Goal: Complete application form

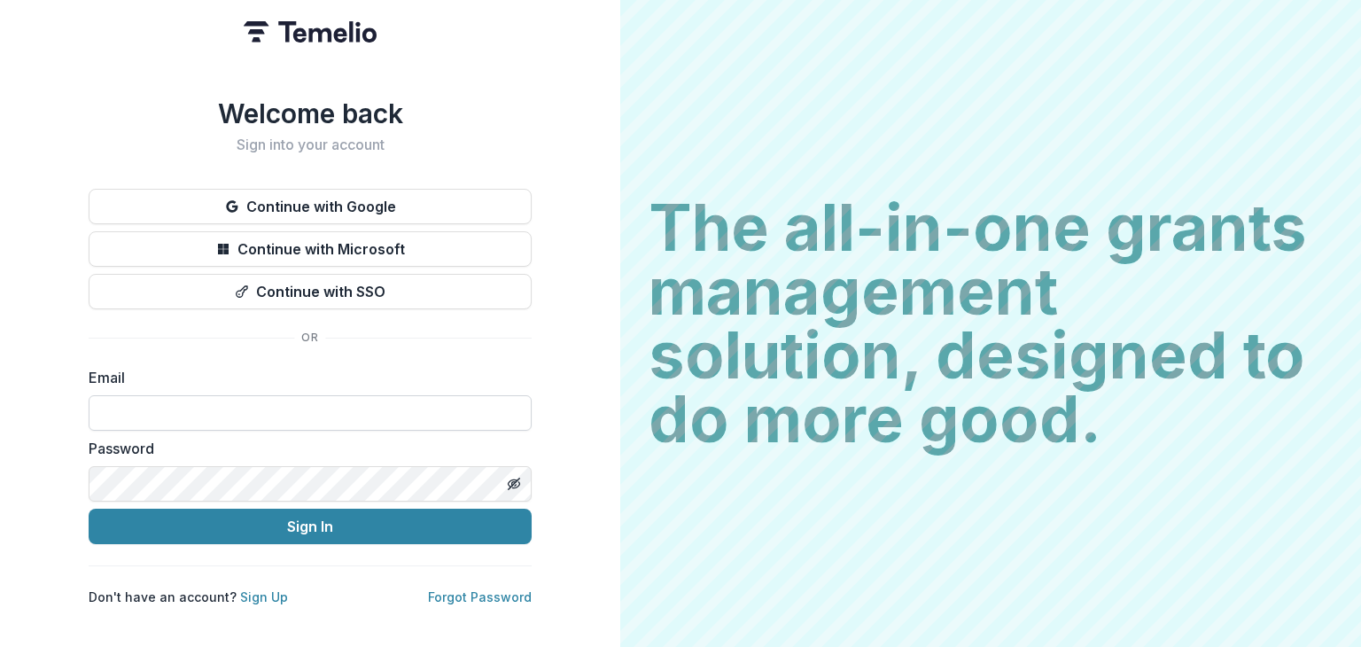
click at [109, 402] on input at bounding box center [310, 412] width 443 height 35
type input "**********"
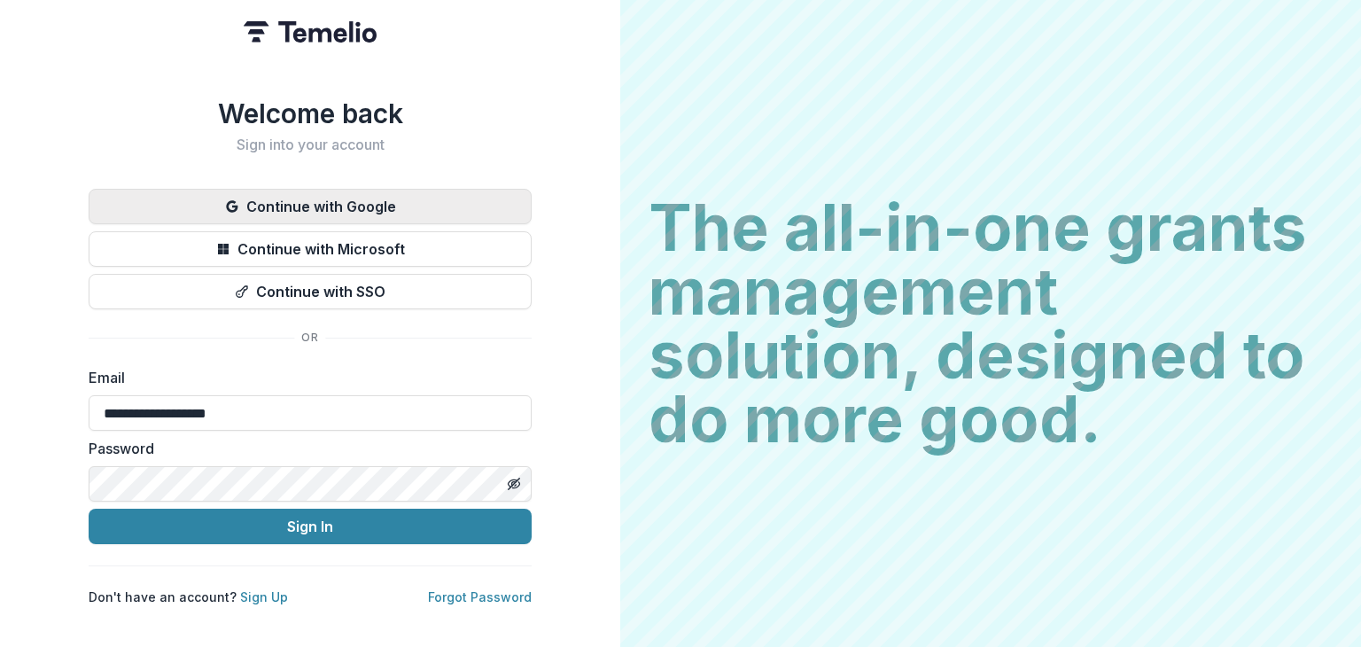
click at [326, 192] on button "Continue with Google" at bounding box center [310, 206] width 443 height 35
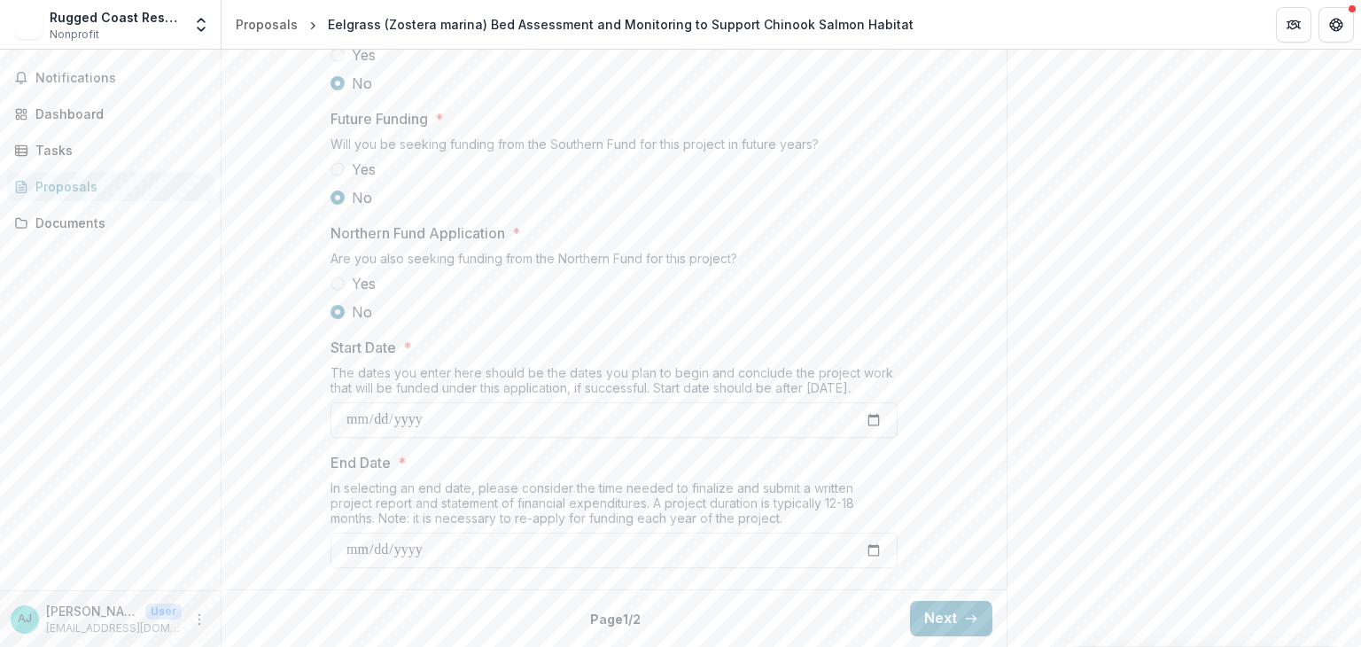
scroll to position [1957, 0]
click at [946, 621] on button "Next" at bounding box center [951, 618] width 82 height 35
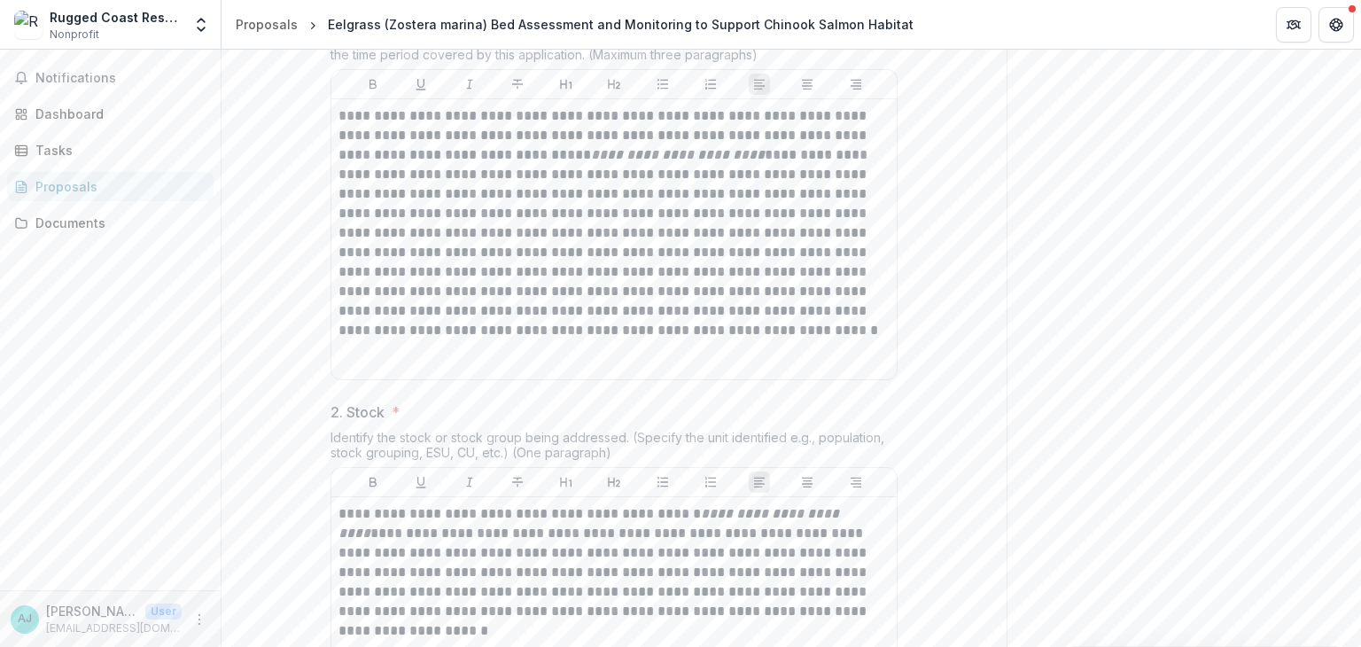
scroll to position [443, 0]
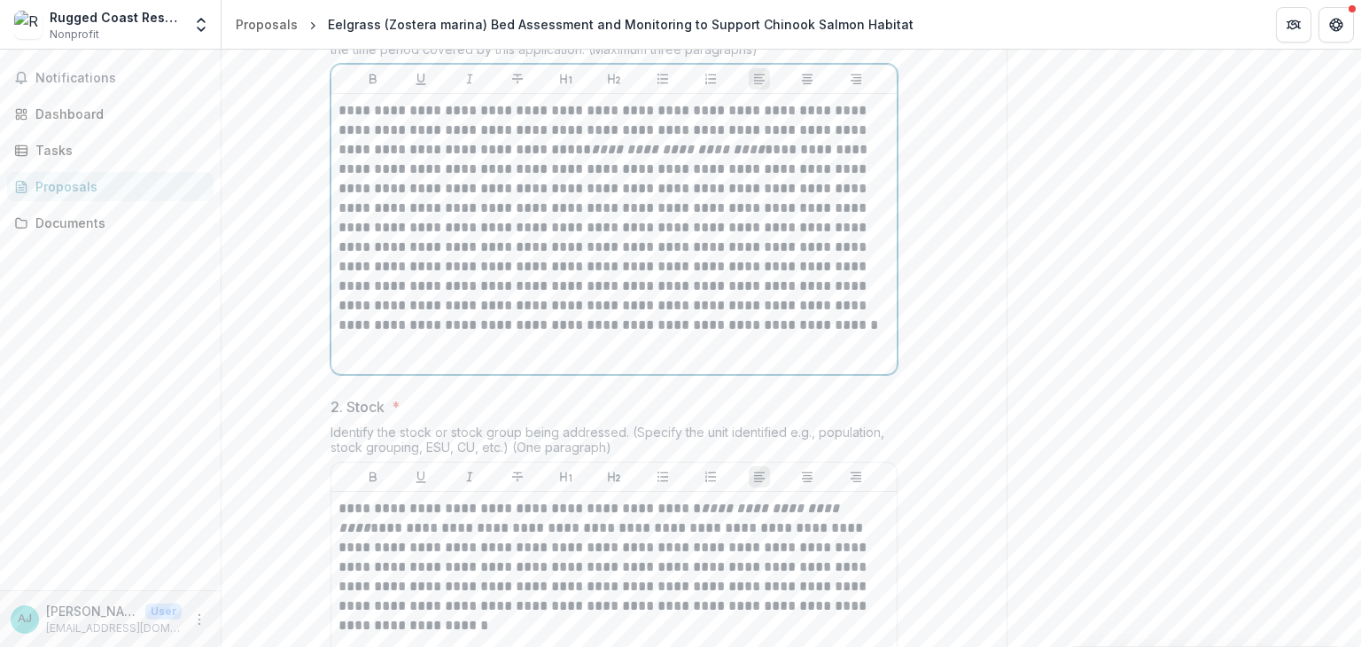
click at [416, 335] on p "**********" at bounding box center [613, 218] width 551 height 234
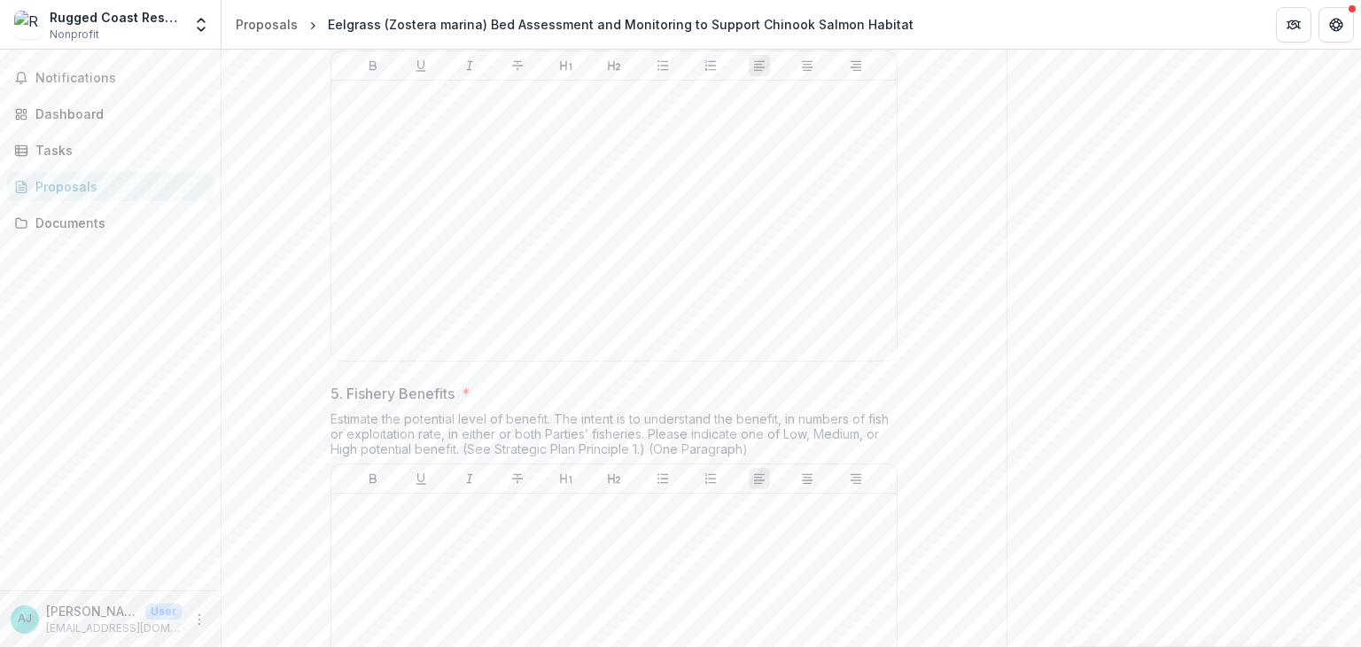
scroll to position [1683, 0]
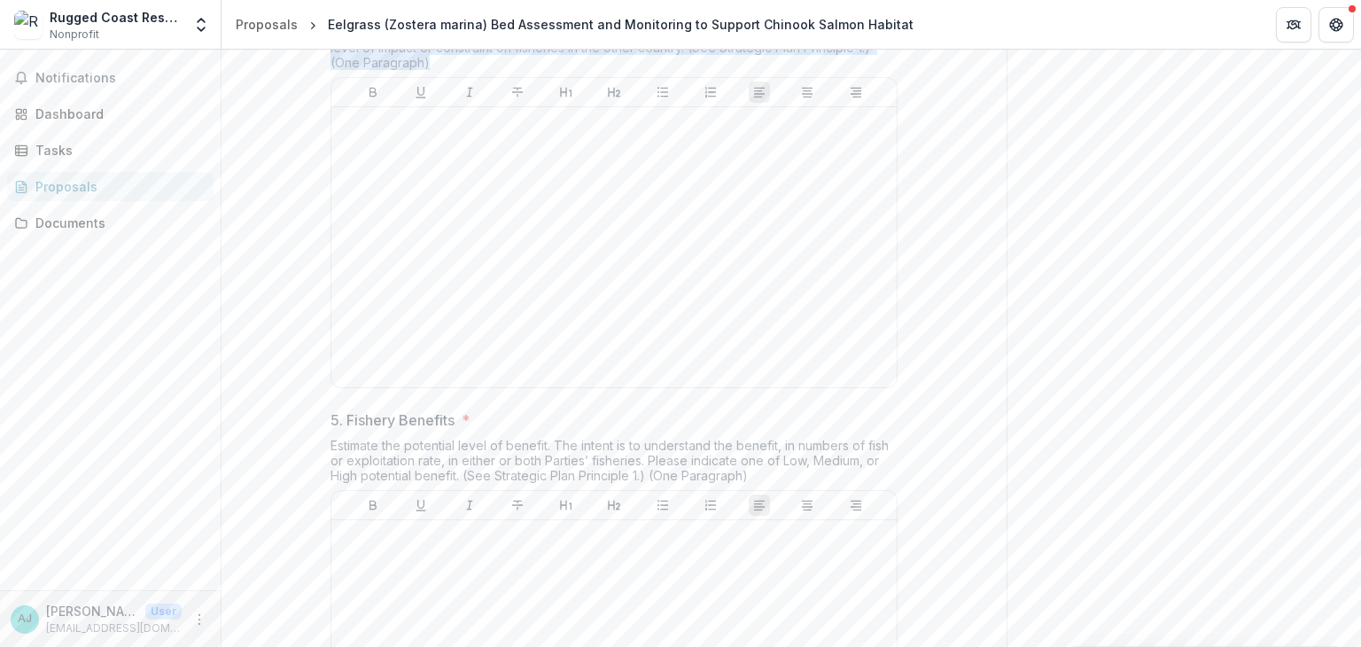
drag, startPoint x: 327, startPoint y: 144, endPoint x: 431, endPoint y: 192, distance: 115.0
click at [431, 77] on div "Identify the level of impact on this stock by fisheries of the other country or…" at bounding box center [613, 43] width 567 height 67
copy div "Identify the level of impact on this stock by fisheries of the other country or…"
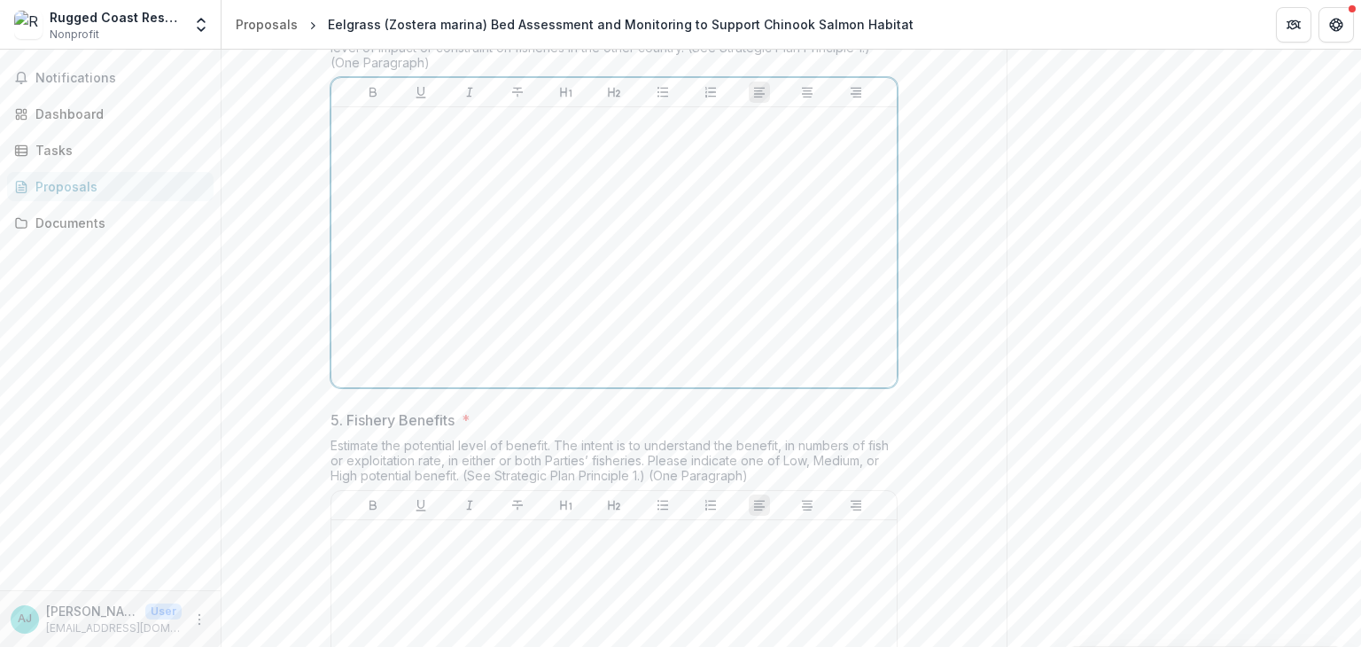
click at [582, 301] on div at bounding box center [613, 247] width 551 height 266
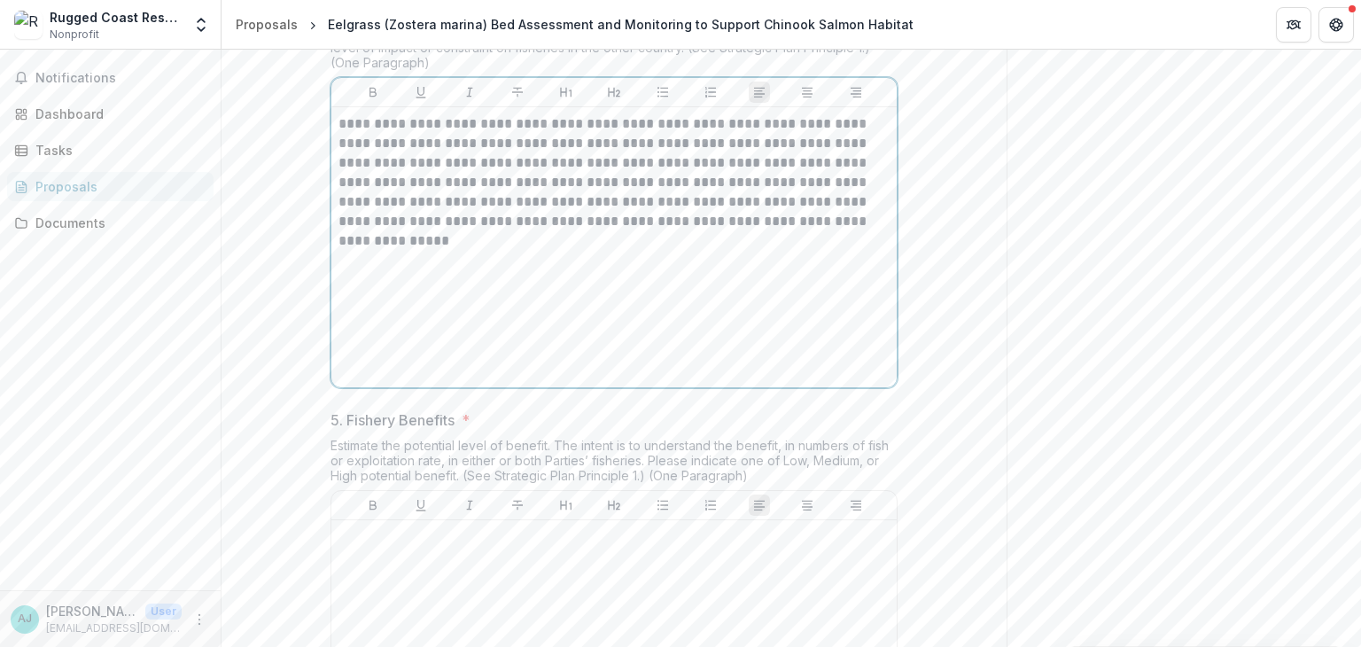
click at [817, 231] on p "**********" at bounding box center [613, 172] width 551 height 117
drag, startPoint x: 346, startPoint y: 120, endPoint x: 525, endPoint y: 123, distance: 179.0
drag, startPoint x: 345, startPoint y: 121, endPoint x: 527, endPoint y: 112, distance: 182.8
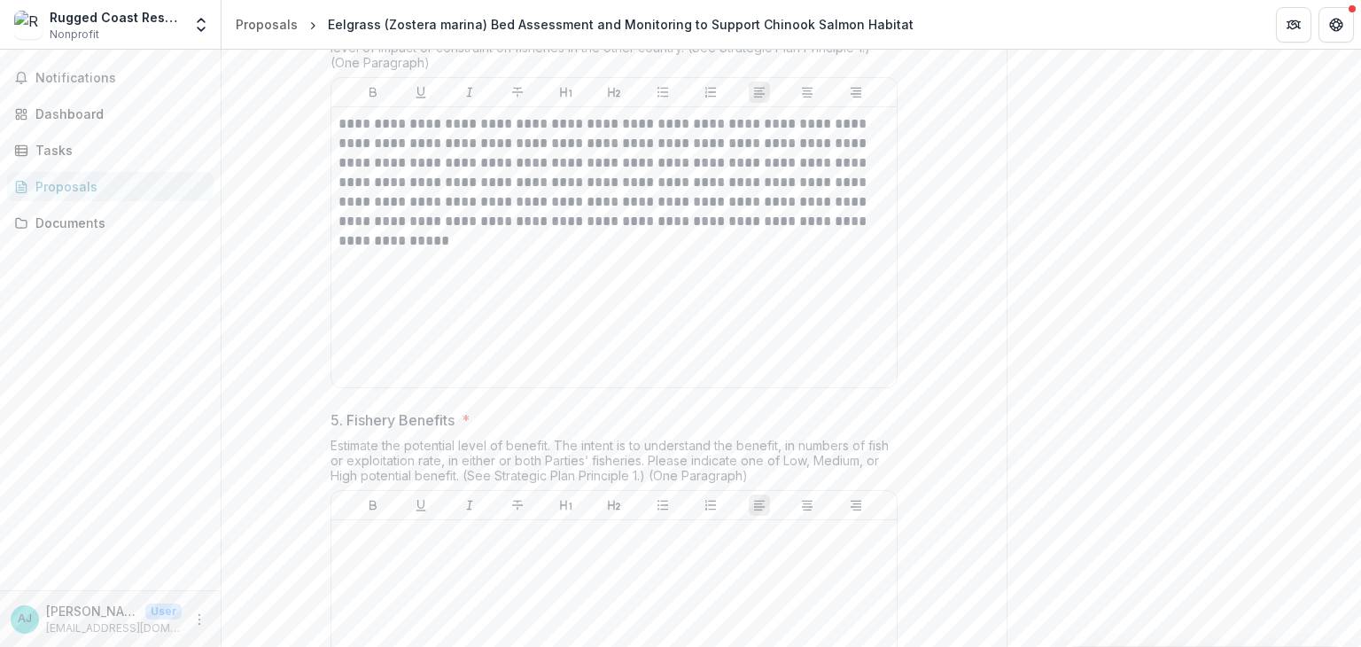
drag, startPoint x: 347, startPoint y: 118, endPoint x: 524, endPoint y: 113, distance: 176.4
click at [820, 231] on p "**********" at bounding box center [613, 172] width 551 height 117
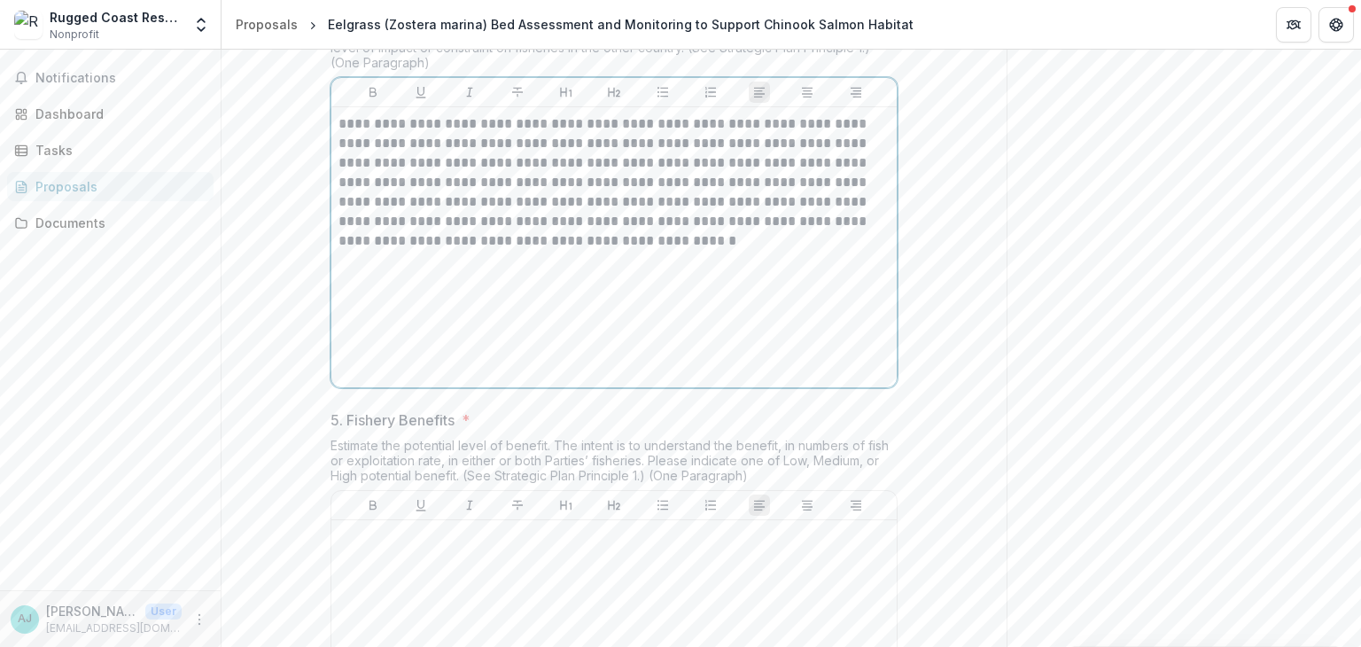
drag, startPoint x: 816, startPoint y: 253, endPoint x: 823, endPoint y: 245, distance: 10.7
click at [817, 251] on p "**********" at bounding box center [613, 182] width 551 height 136
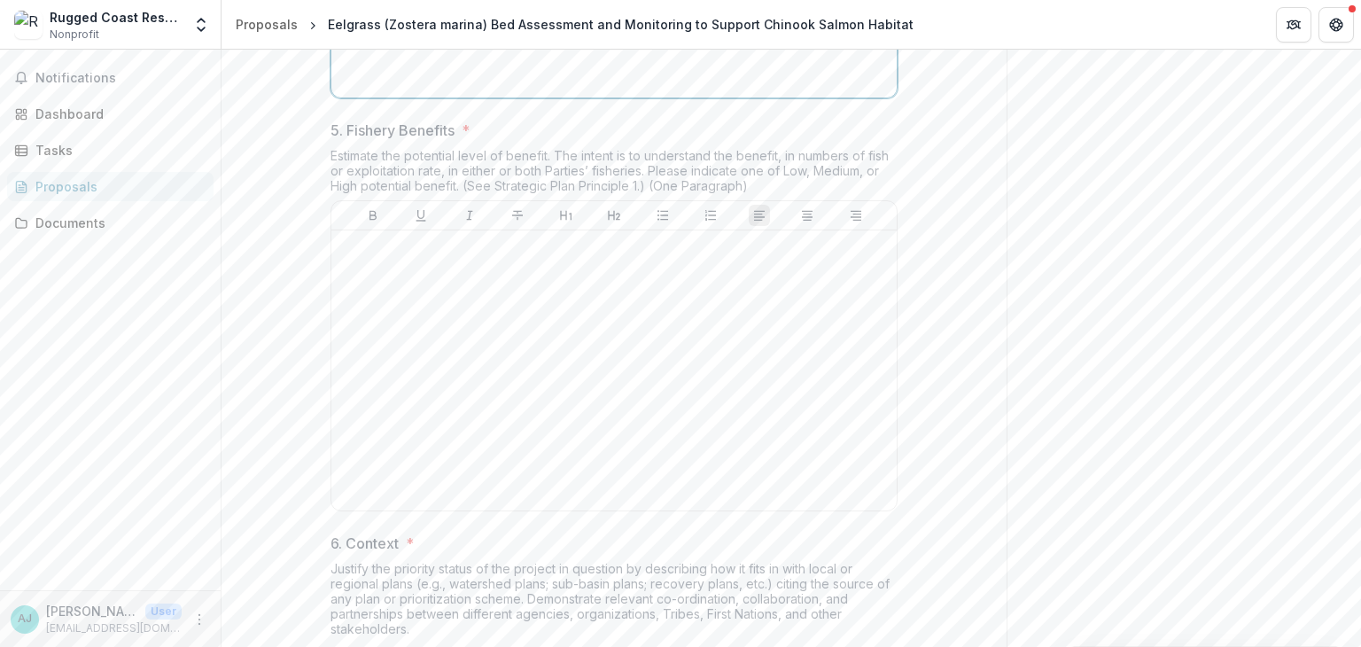
scroll to position [2038, 0]
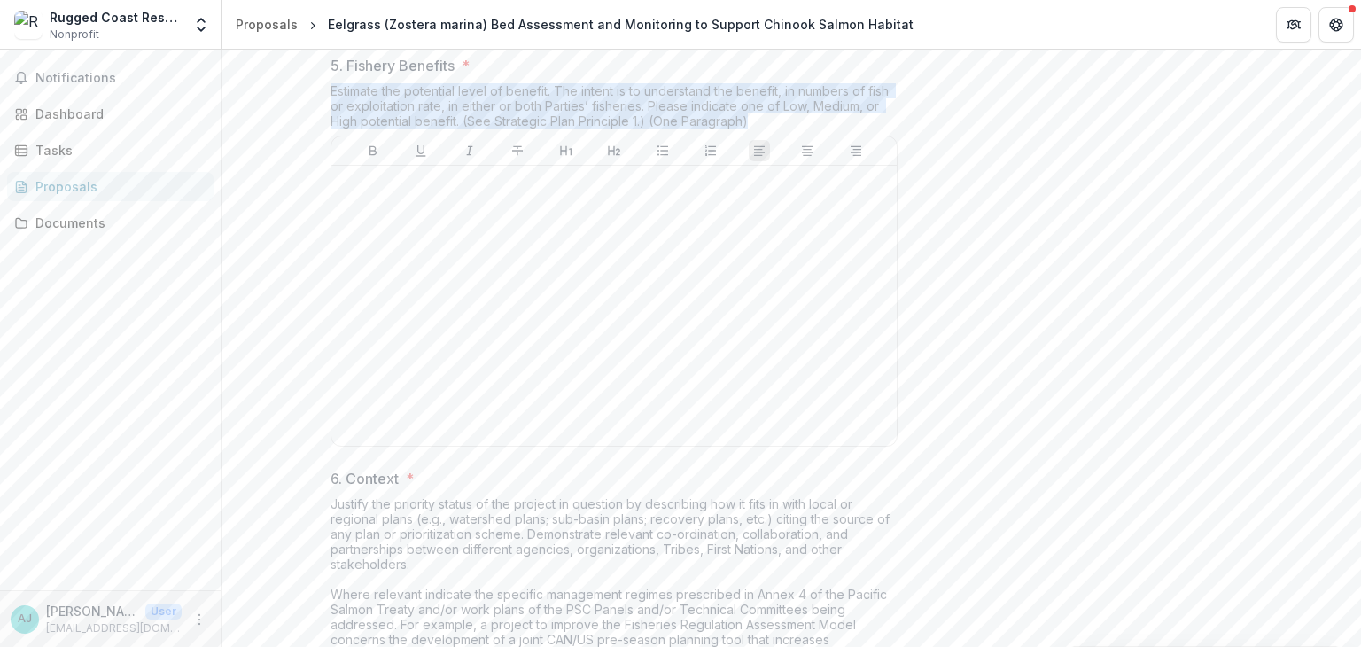
drag, startPoint x: 330, startPoint y: 217, endPoint x: 764, endPoint y: 248, distance: 435.3
click at [764, 136] on div "Estimate the potential level of benefit. The intent is to understand the benefi…" at bounding box center [613, 109] width 567 height 52
copy div "Estimate the potential level of benefit. The intent is to understand the benefi…"
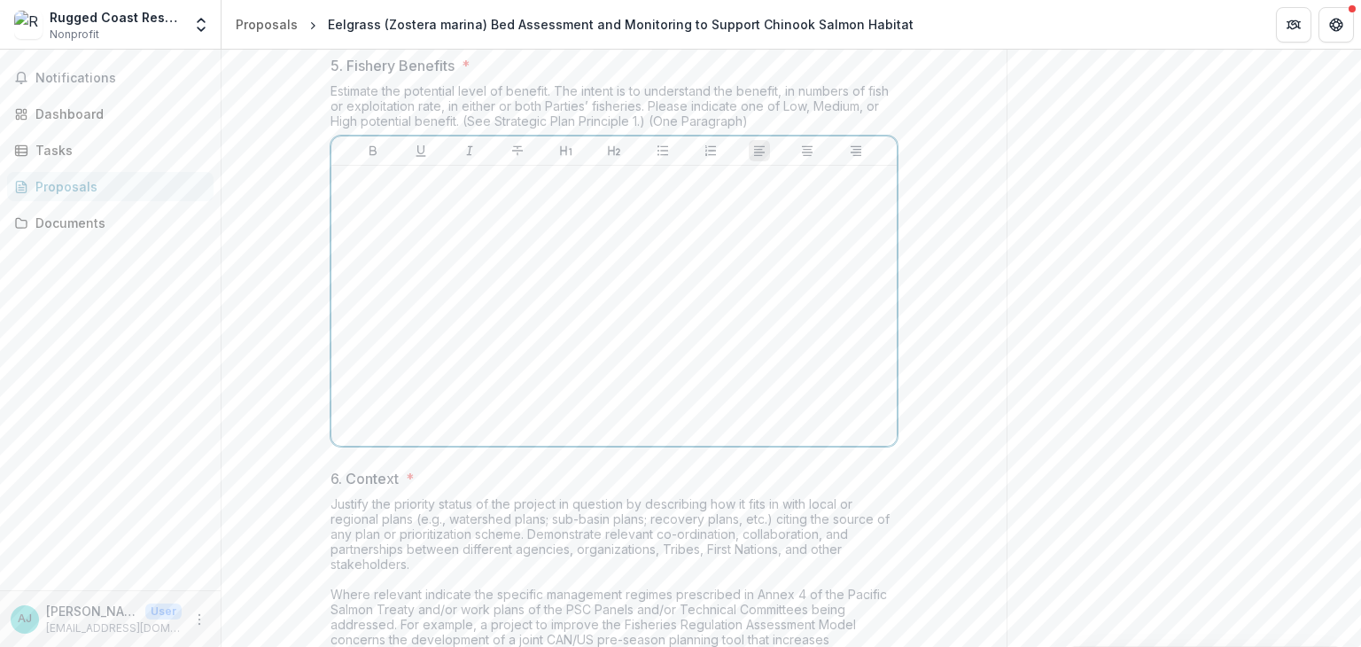
click at [461, 340] on div at bounding box center [613, 306] width 551 height 266
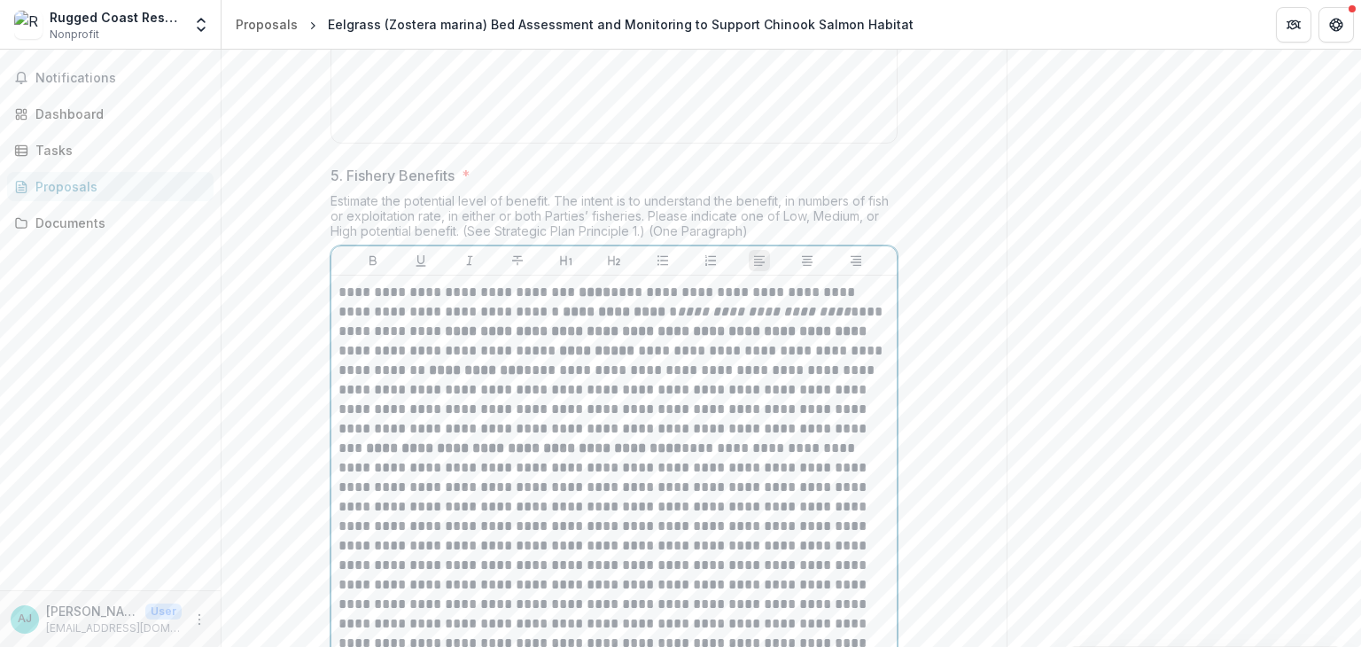
scroll to position [2194, 0]
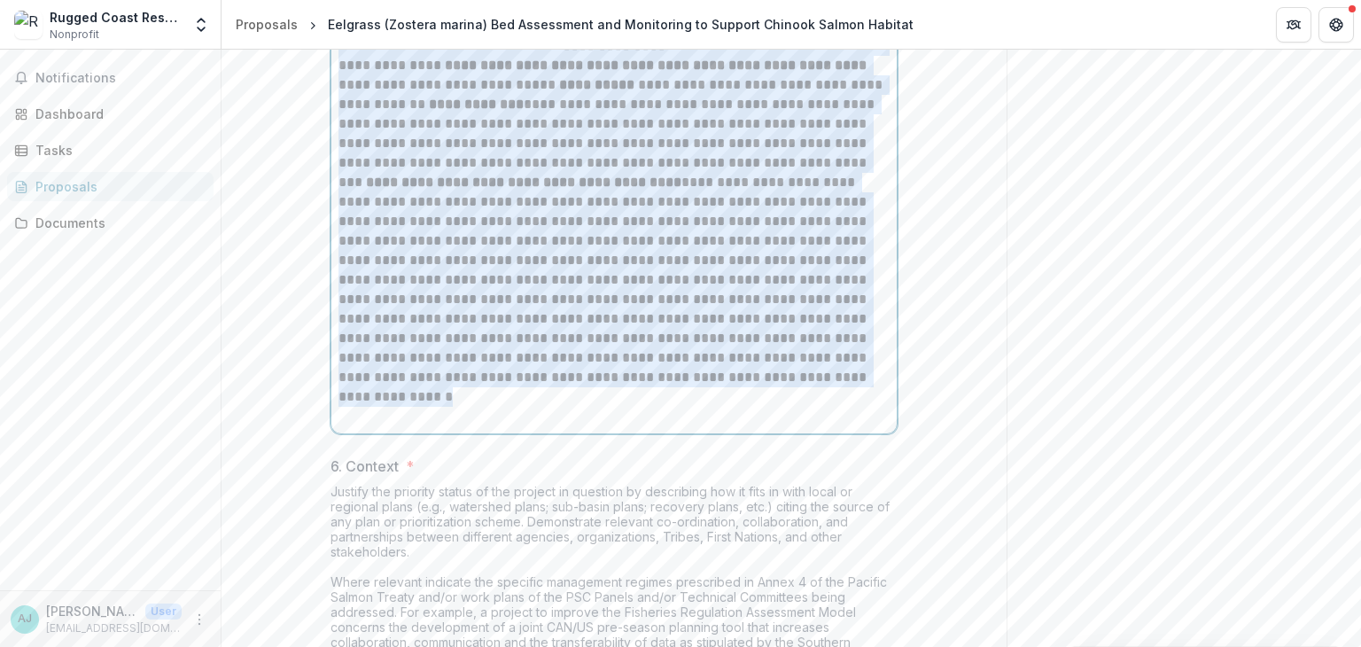
drag, startPoint x: 610, startPoint y: 510, endPoint x: 335, endPoint y: 160, distance: 445.4
click at [338, 160] on p "**********" at bounding box center [613, 202] width 551 height 370
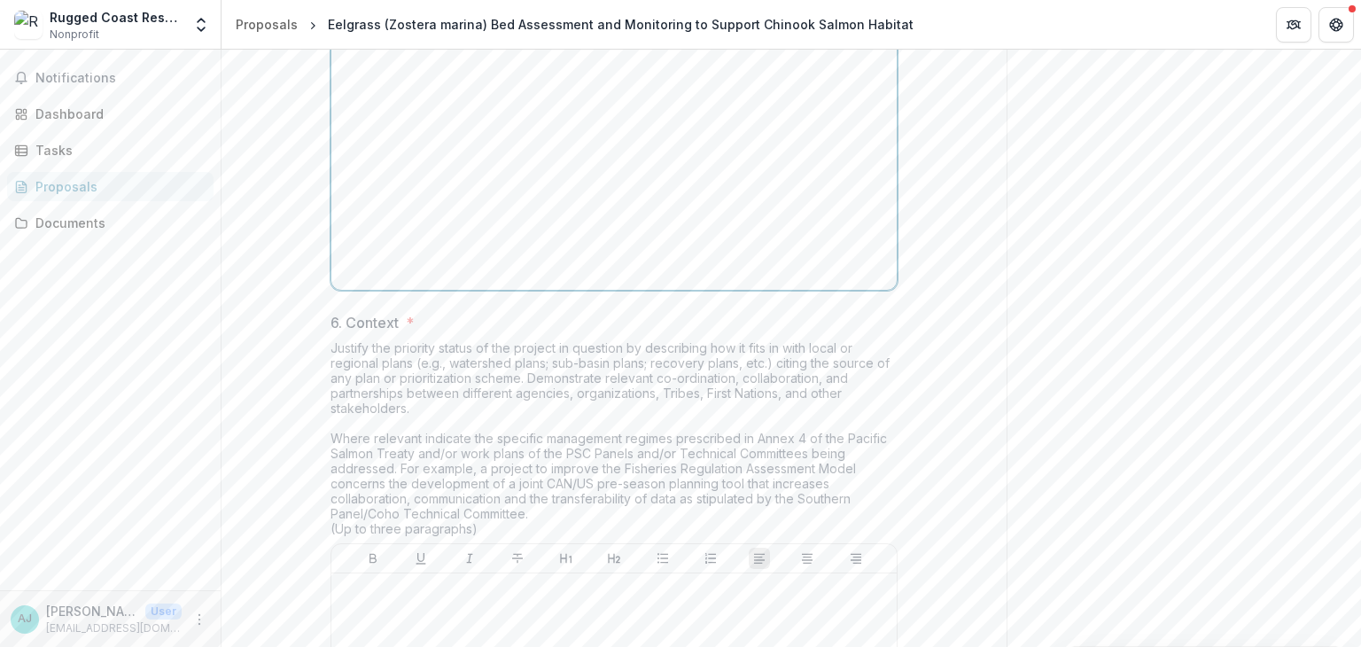
drag, startPoint x: 354, startPoint y: 173, endPoint x: 354, endPoint y: 154, distance: 18.6
click at [354, 36] on p at bounding box center [613, 26] width 551 height 19
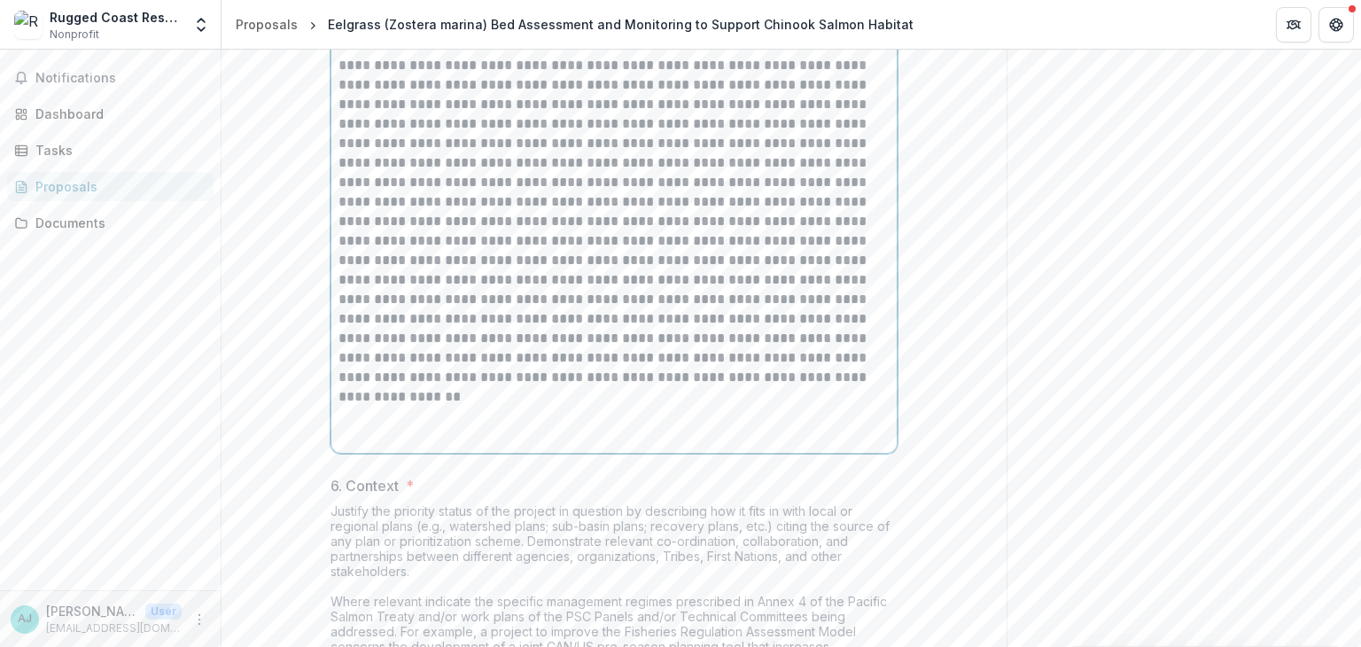
drag, startPoint x: 574, startPoint y: 157, endPoint x: 596, endPoint y: 150, distance: 23.3
click at [577, 157] on p at bounding box center [613, 202] width 551 height 370
click at [577, 273] on p at bounding box center [613, 202] width 551 height 370
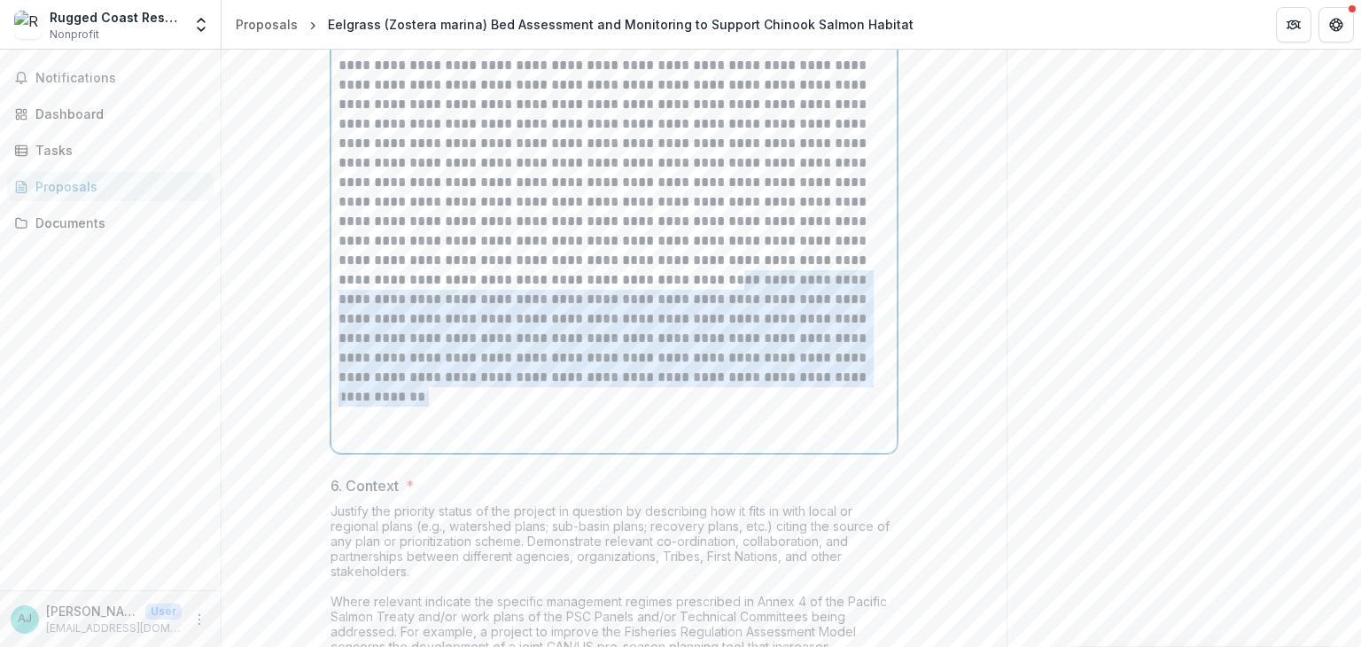
drag, startPoint x: 461, startPoint y: 405, endPoint x: 592, endPoint y: 517, distance: 172.8
click at [592, 446] on div at bounding box center [613, 231] width 551 height 429
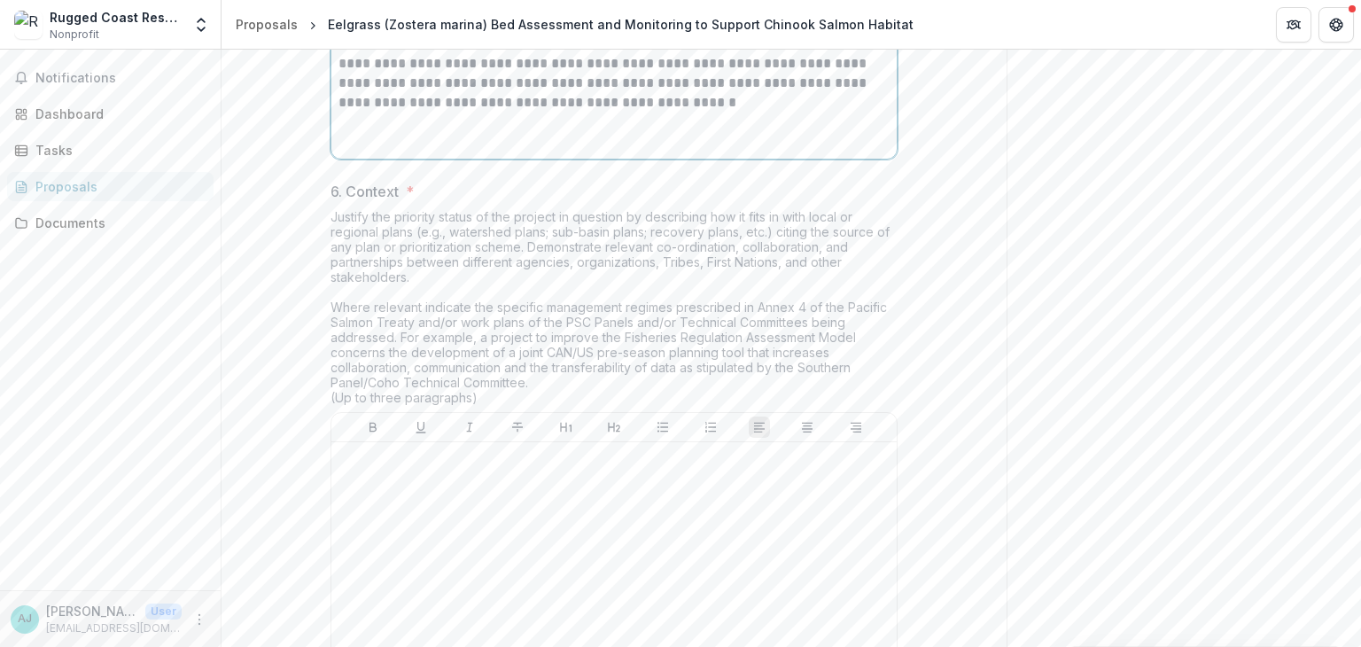
scroll to position [2548, 0]
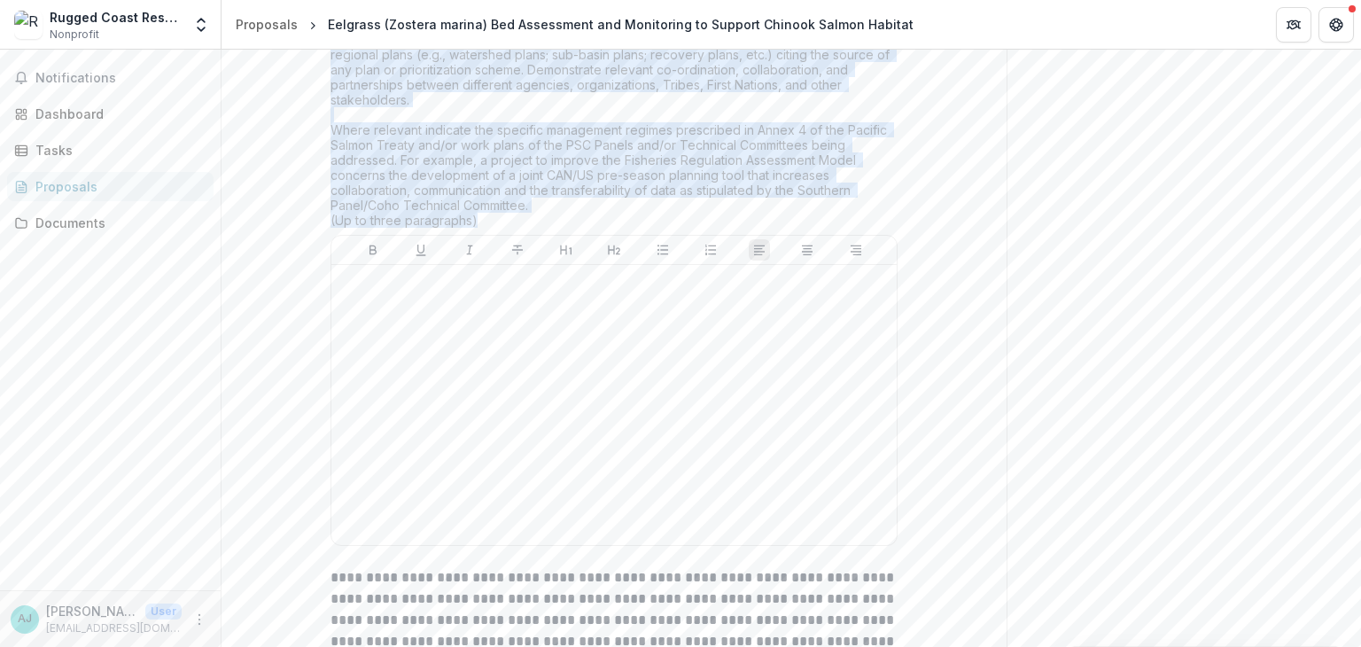
drag, startPoint x: 328, startPoint y: 167, endPoint x: 509, endPoint y: 341, distance: 251.3
click at [509, 235] on div "Justify the priority status of the project in question by describing how it fit…" at bounding box center [613, 133] width 567 height 203
copy div "Justify the priority status of the project in question by describing how it fit…"
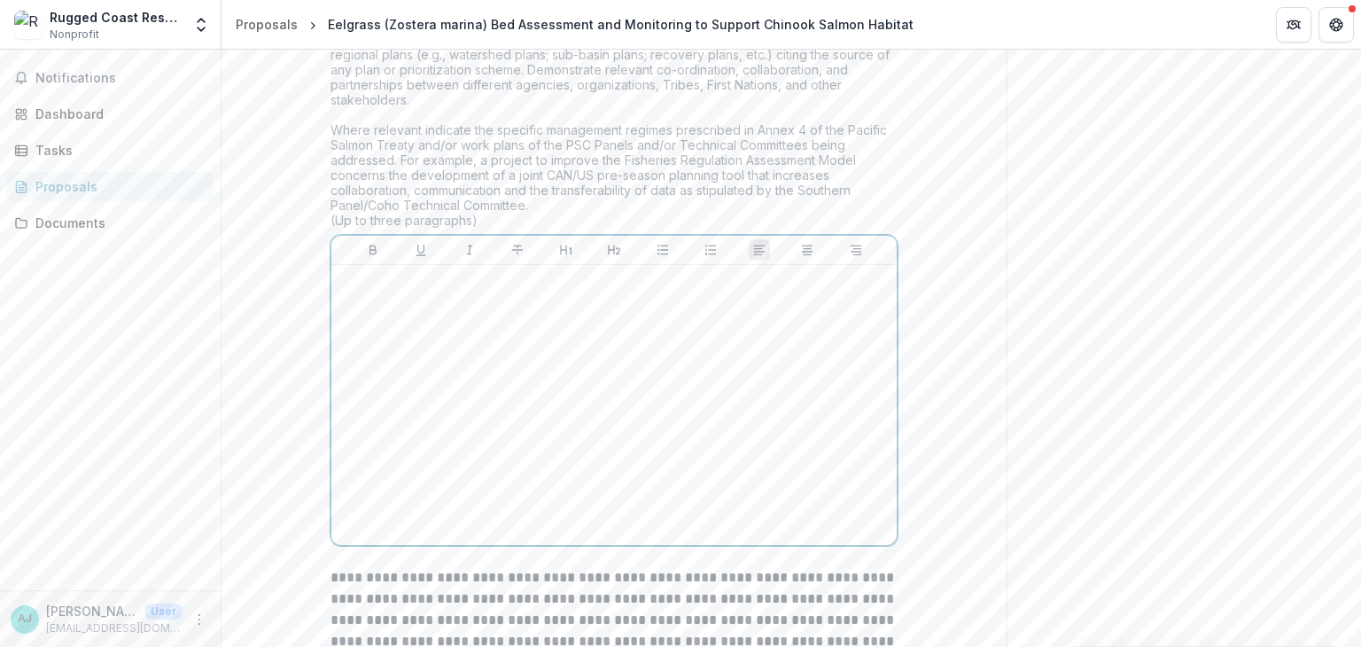
click at [445, 419] on div at bounding box center [613, 405] width 551 height 266
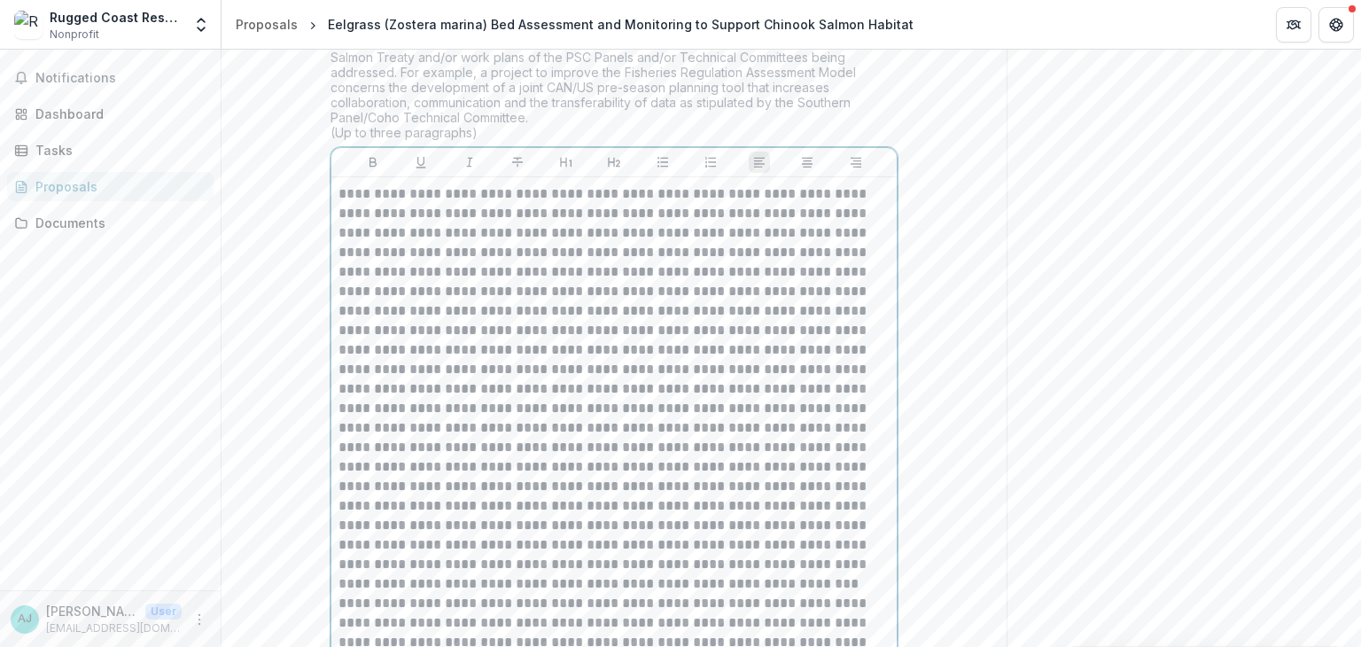
scroll to position [2724, 0]
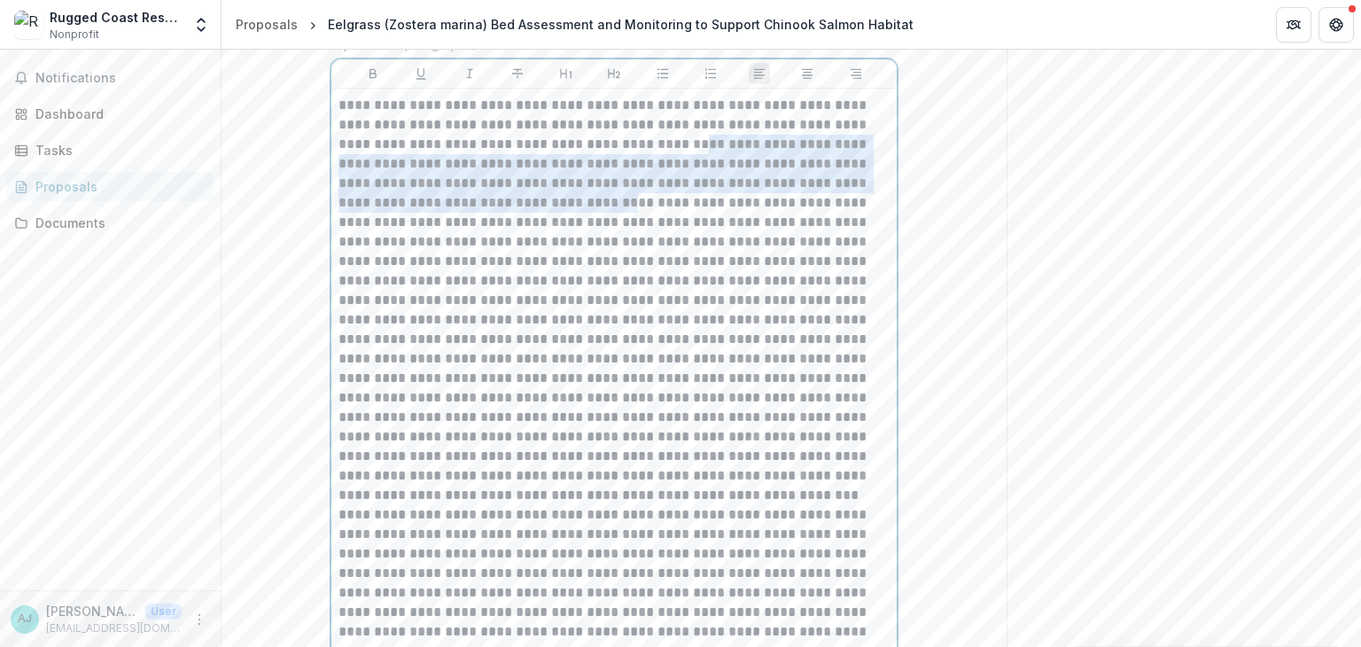
drag, startPoint x: 572, startPoint y: 262, endPoint x: 534, endPoint y: 321, distance: 69.8
click at [534, 321] on p at bounding box center [613, 300] width 551 height 409
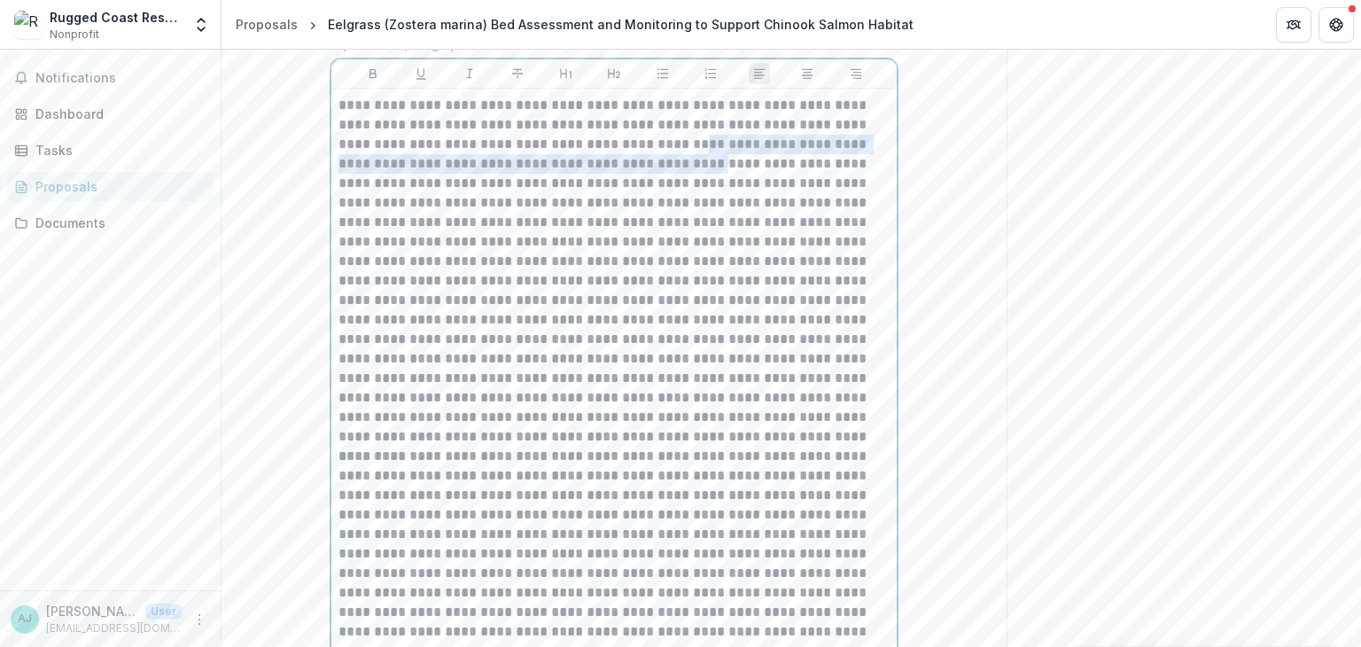
drag, startPoint x: 572, startPoint y: 266, endPoint x: 550, endPoint y: 291, distance: 33.3
click at [550, 291] on p at bounding box center [613, 271] width 551 height 351
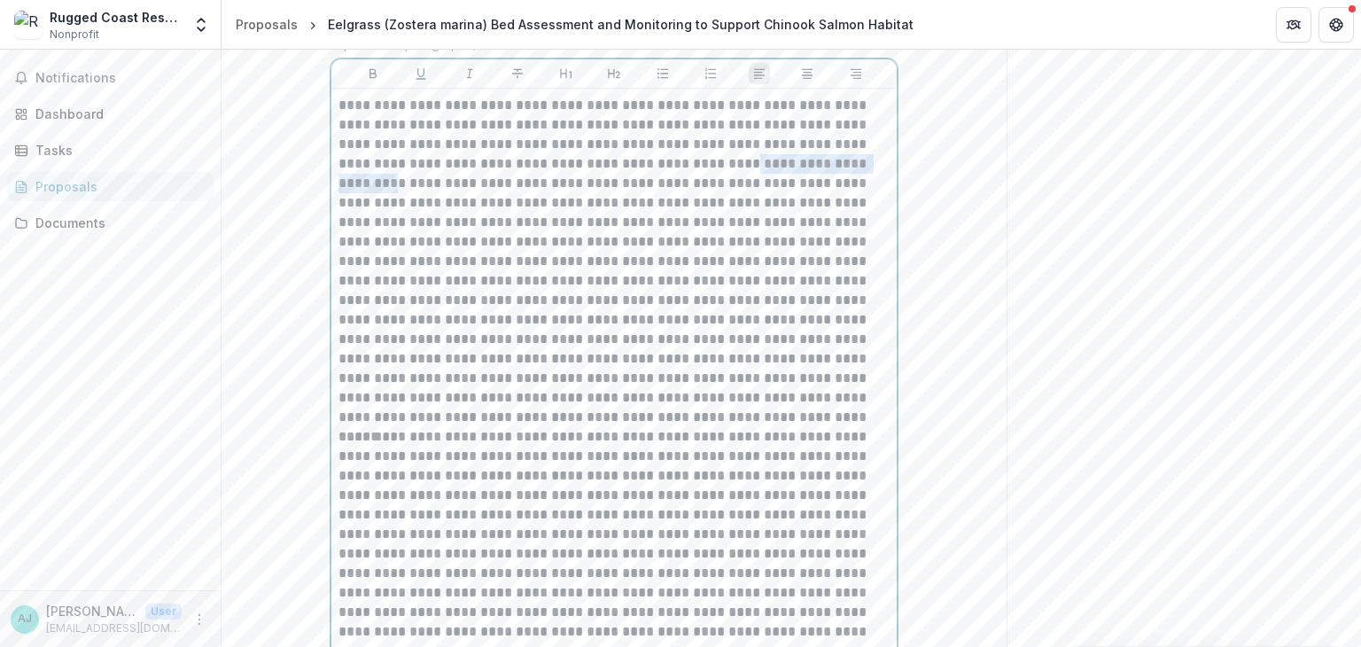
drag, startPoint x: 641, startPoint y: 287, endPoint x: 820, endPoint y: 281, distance: 180.0
click at [820, 281] on p at bounding box center [613, 261] width 551 height 331
click at [460, 84] on button "Italicize" at bounding box center [469, 73] width 21 height 21
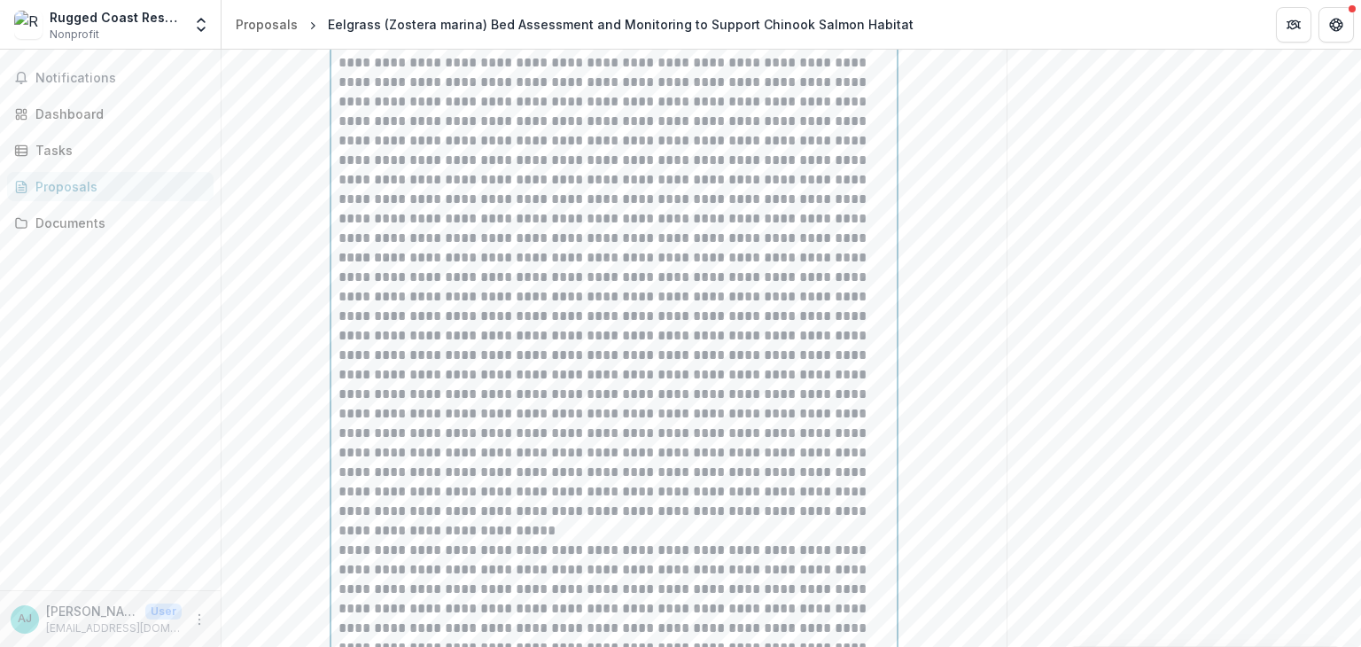
scroll to position [2990, 0]
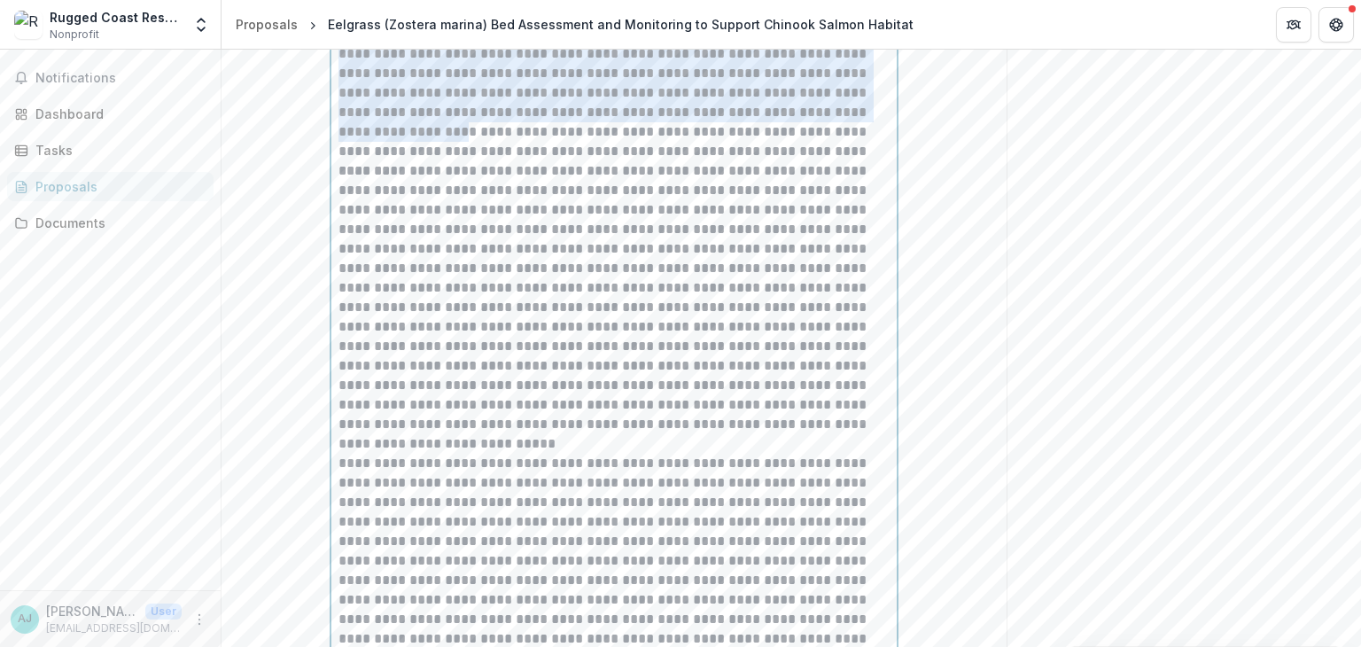
drag, startPoint x: 540, startPoint y: 159, endPoint x: 728, endPoint y: 240, distance: 205.6
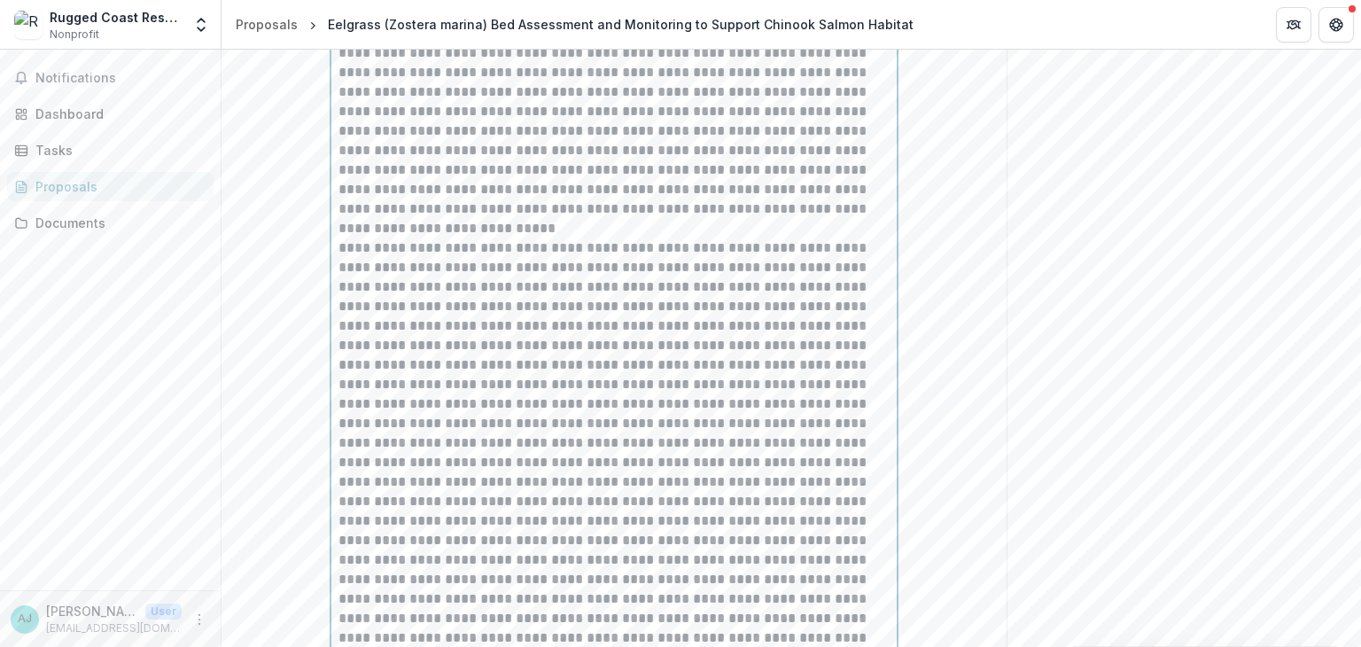
scroll to position [3167, 0]
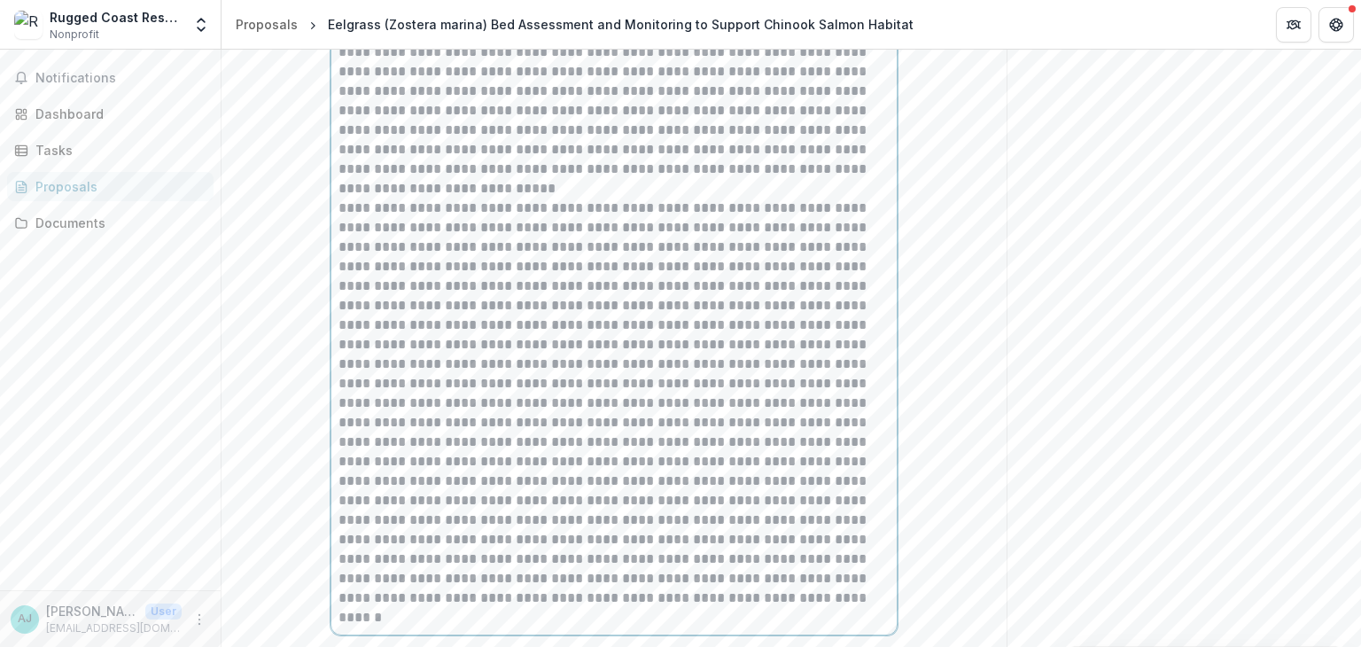
click at [850, 154] on p at bounding box center [613, 52] width 551 height 292
click at [361, 175] on p at bounding box center [613, 52] width 551 height 292
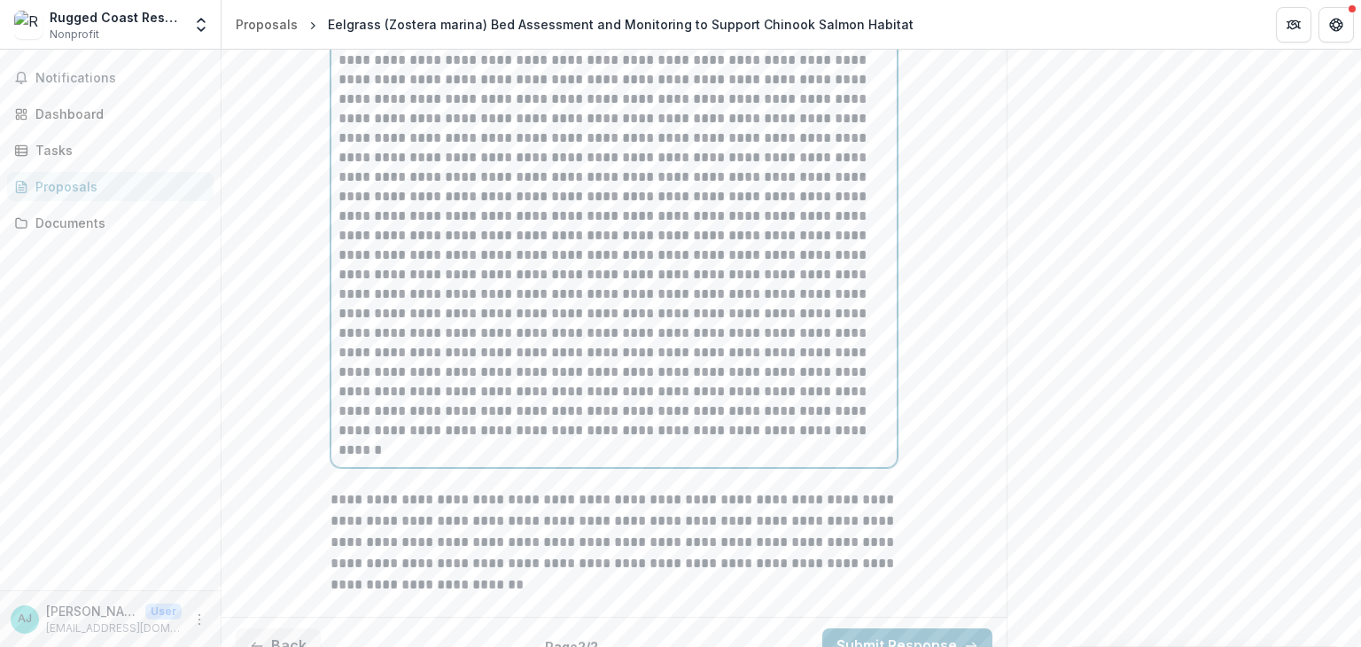
scroll to position [3345, 0]
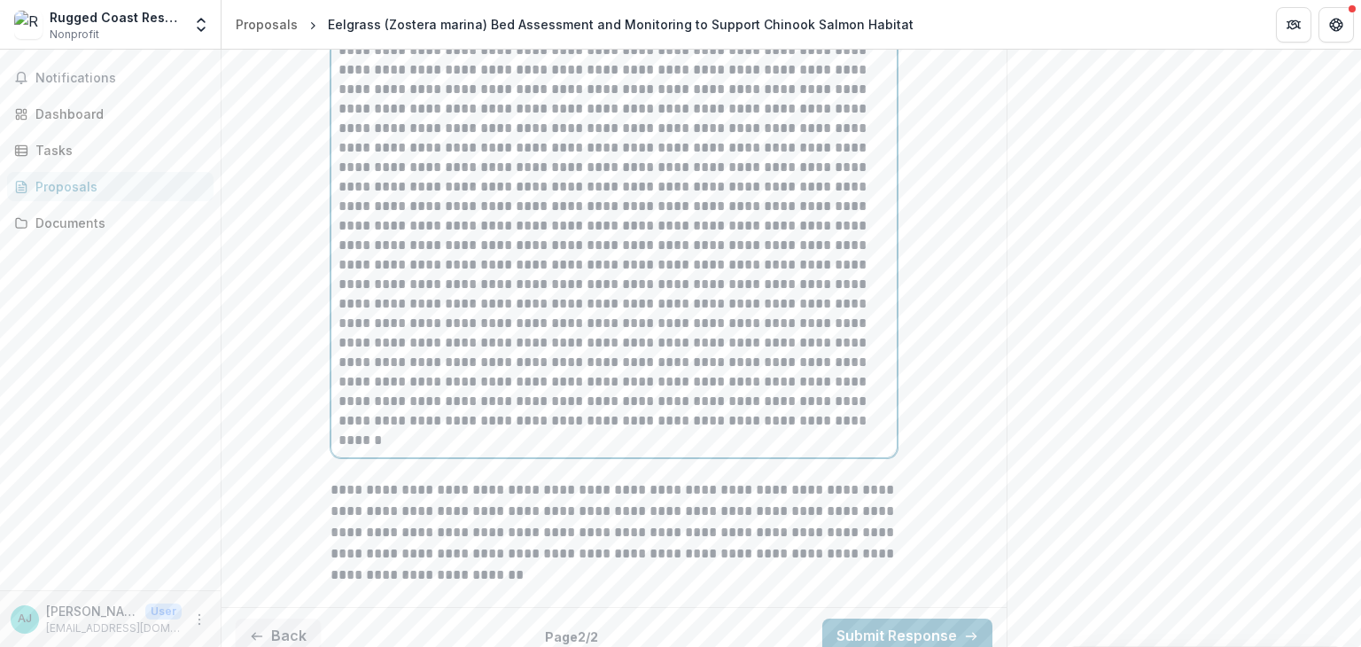
drag, startPoint x: 773, startPoint y: 92, endPoint x: 781, endPoint y: 129, distance: 38.3
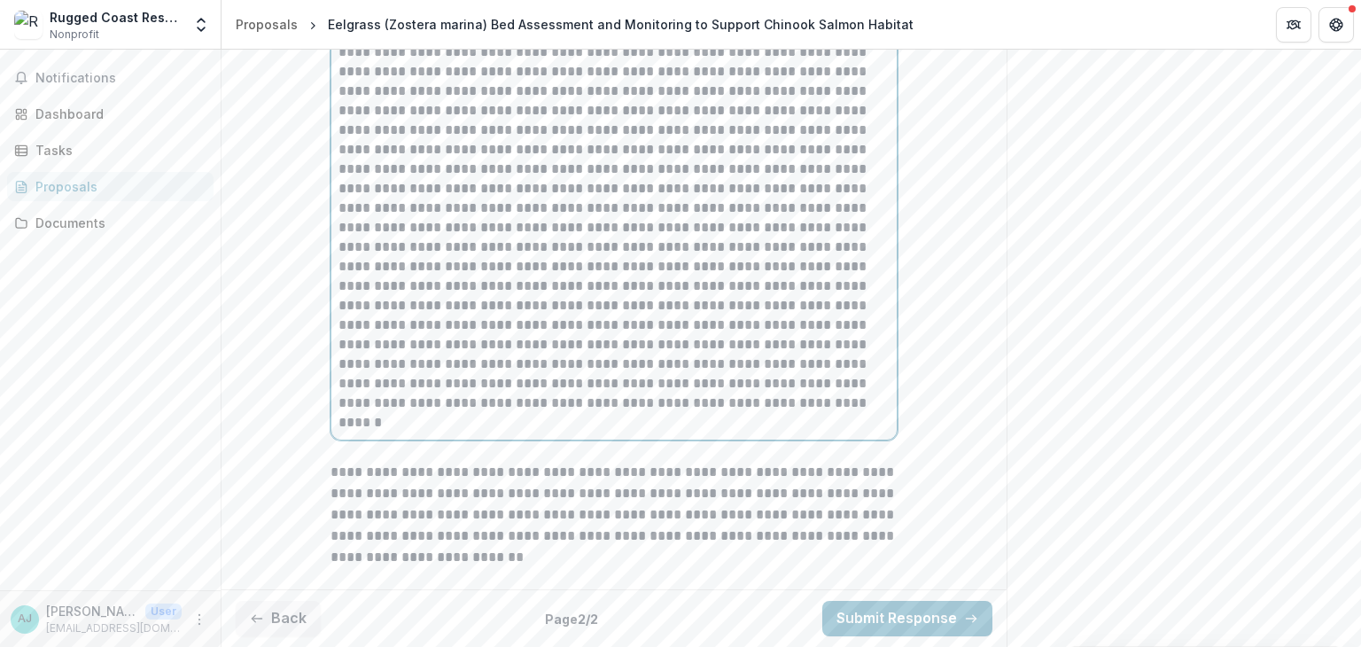
click at [797, 153] on p at bounding box center [613, 208] width 551 height 409
click at [636, 171] on p at bounding box center [613, 208] width 551 height 409
drag, startPoint x: 339, startPoint y: 194, endPoint x: 349, endPoint y: 192, distance: 9.9
click at [340, 194] on p at bounding box center [613, 208] width 551 height 409
click at [450, 190] on p at bounding box center [613, 208] width 551 height 409
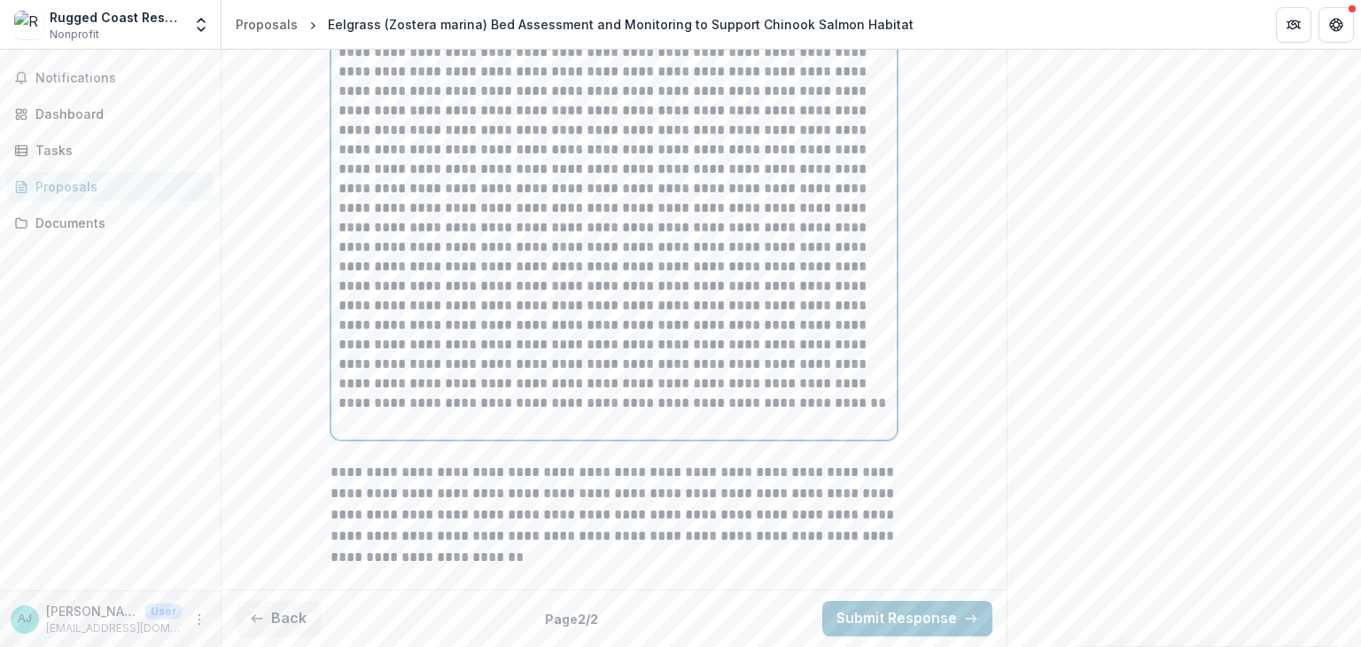
click at [486, 192] on p at bounding box center [613, 208] width 551 height 409
drag, startPoint x: 702, startPoint y: 194, endPoint x: 727, endPoint y: 187, distance: 25.8
click at [704, 193] on p at bounding box center [613, 208] width 551 height 409
click at [794, 233] on p at bounding box center [613, 208] width 551 height 409
click at [539, 247] on p at bounding box center [613, 208] width 551 height 409
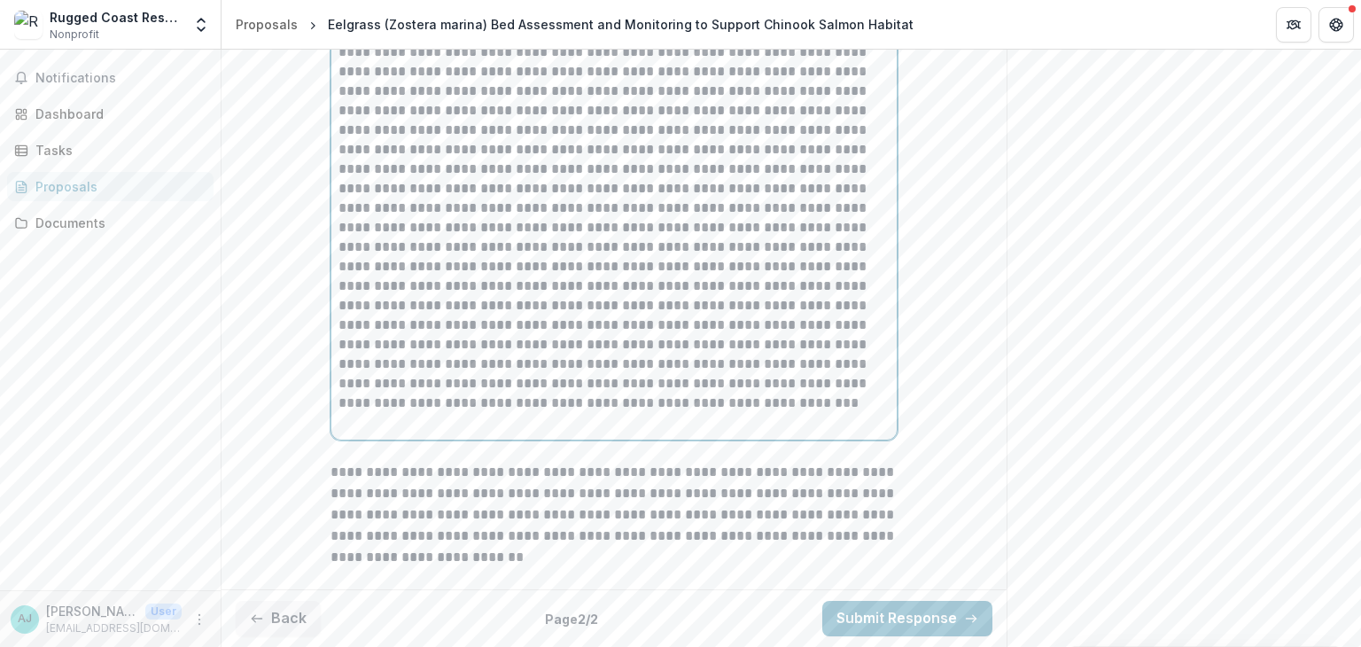
click at [685, 250] on p at bounding box center [613, 208] width 551 height 409
click at [663, 253] on p at bounding box center [613, 208] width 551 height 409
click at [844, 270] on p at bounding box center [613, 208] width 551 height 409
click at [559, 332] on p at bounding box center [613, 208] width 551 height 409
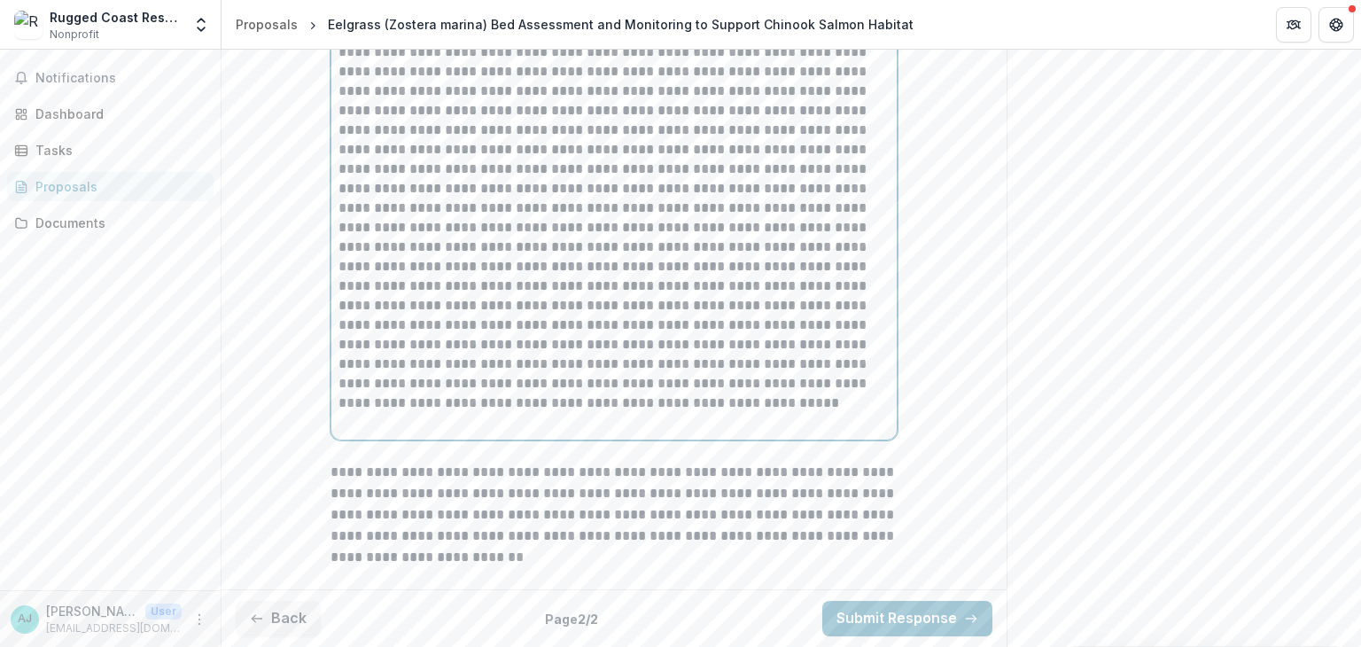
click at [556, 330] on p at bounding box center [613, 208] width 551 height 409
click at [769, 346] on p at bounding box center [613, 208] width 551 height 409
click at [554, 388] on p at bounding box center [613, 208] width 551 height 409
drag, startPoint x: 565, startPoint y: 425, endPoint x: 505, endPoint y: 442, distance: 62.6
click at [505, 413] on p at bounding box center [613, 208] width 551 height 409
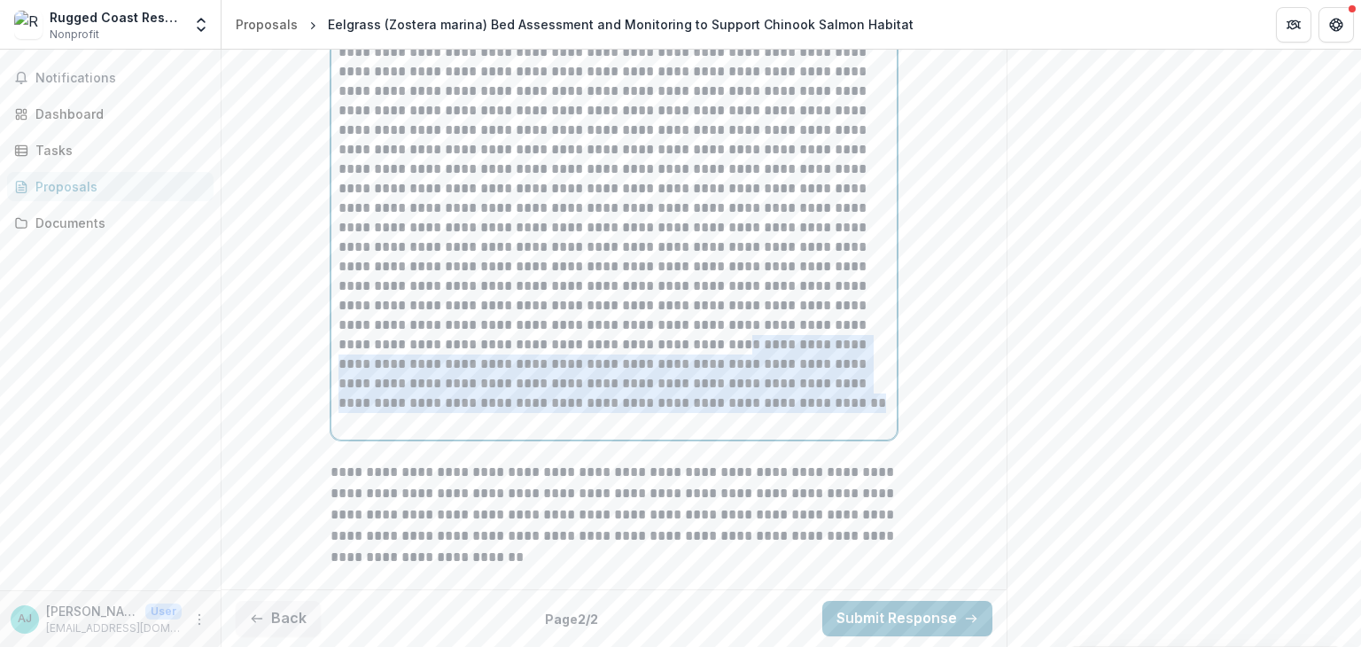
drag, startPoint x: 568, startPoint y: 426, endPoint x: 771, endPoint y: 487, distance: 211.9
click at [771, 413] on p at bounding box center [613, 218] width 551 height 390
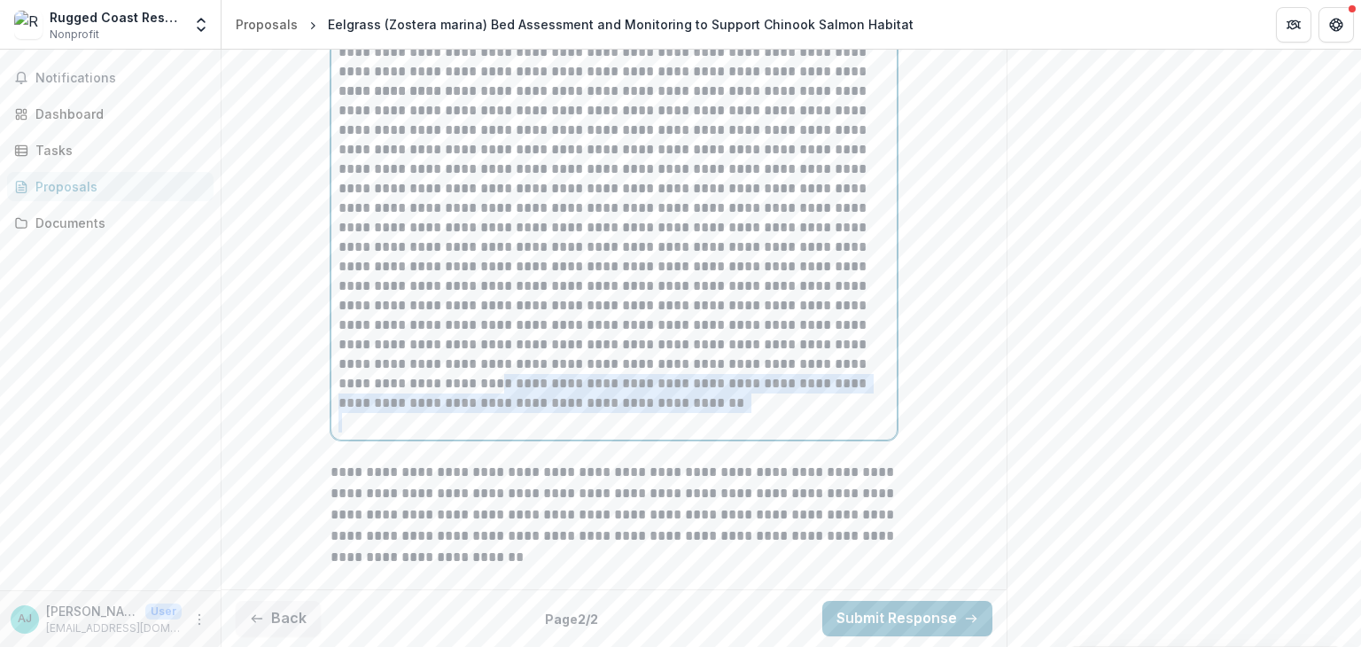
drag, startPoint x: 337, startPoint y: 408, endPoint x: 572, endPoint y: 439, distance: 237.8
click at [572, 432] on div "**********" at bounding box center [613, 4] width 551 height 858
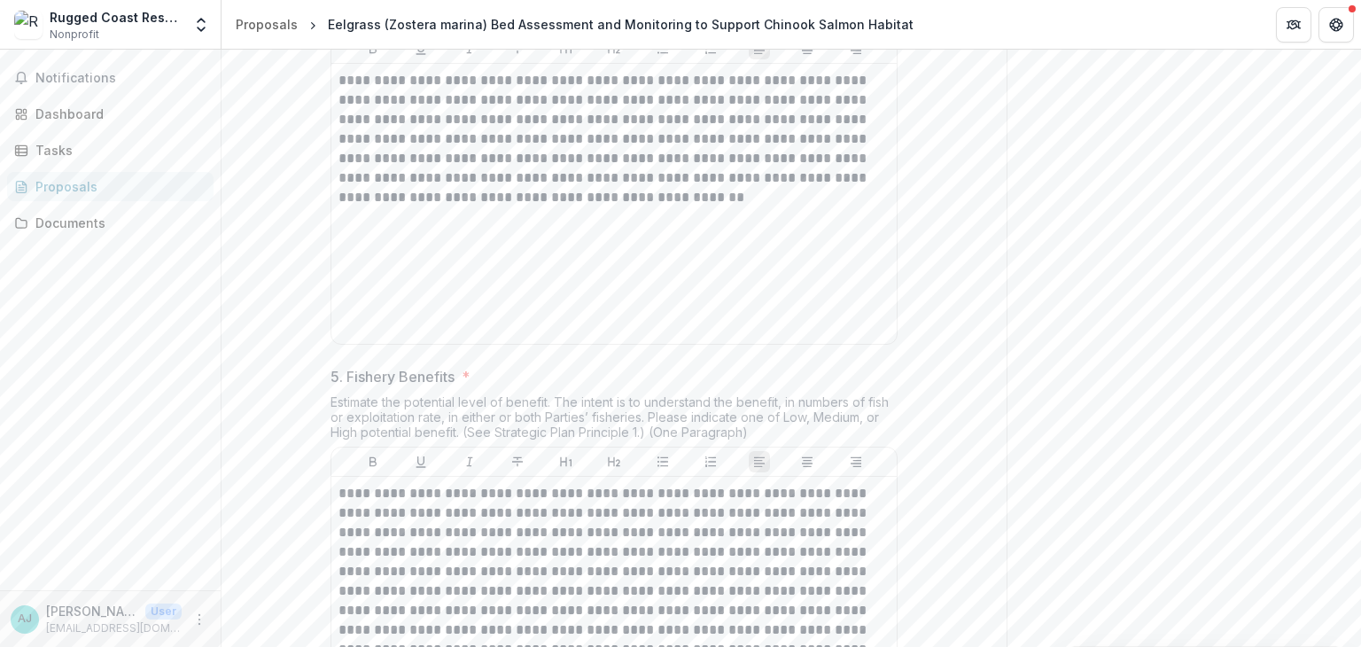
scroll to position [1629, 0]
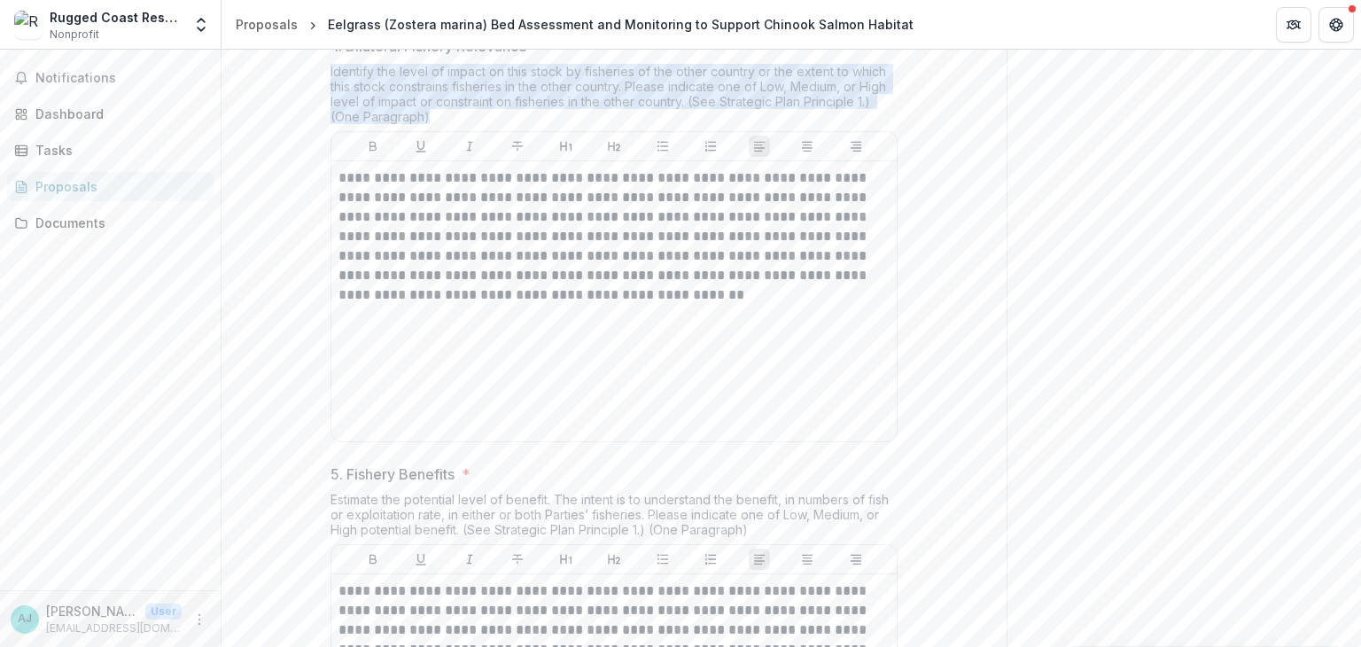
drag, startPoint x: 366, startPoint y: 199, endPoint x: 436, endPoint y: 239, distance: 80.6
click at [436, 239] on div "**********" at bounding box center [613, 454] width 595 height 3372
copy div "Identify the level of impact on this stock by fisheries of the other country or…"
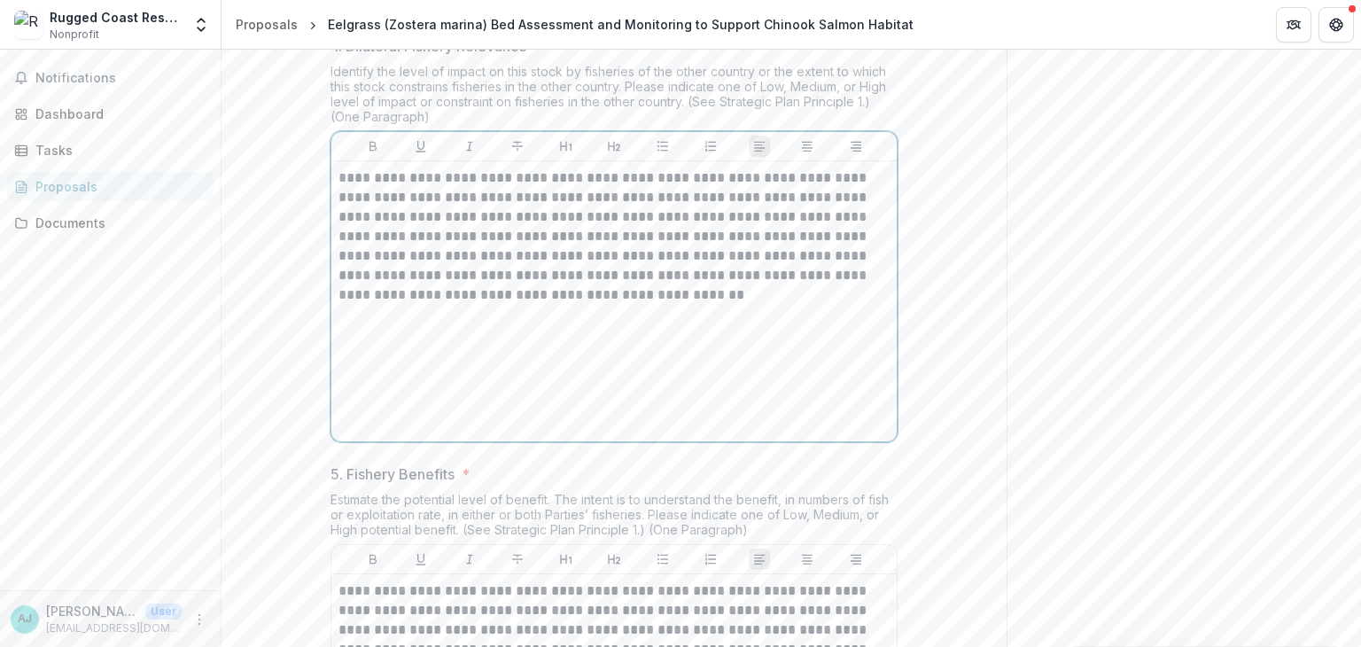
click at [436, 434] on div "**********" at bounding box center [613, 301] width 551 height 266
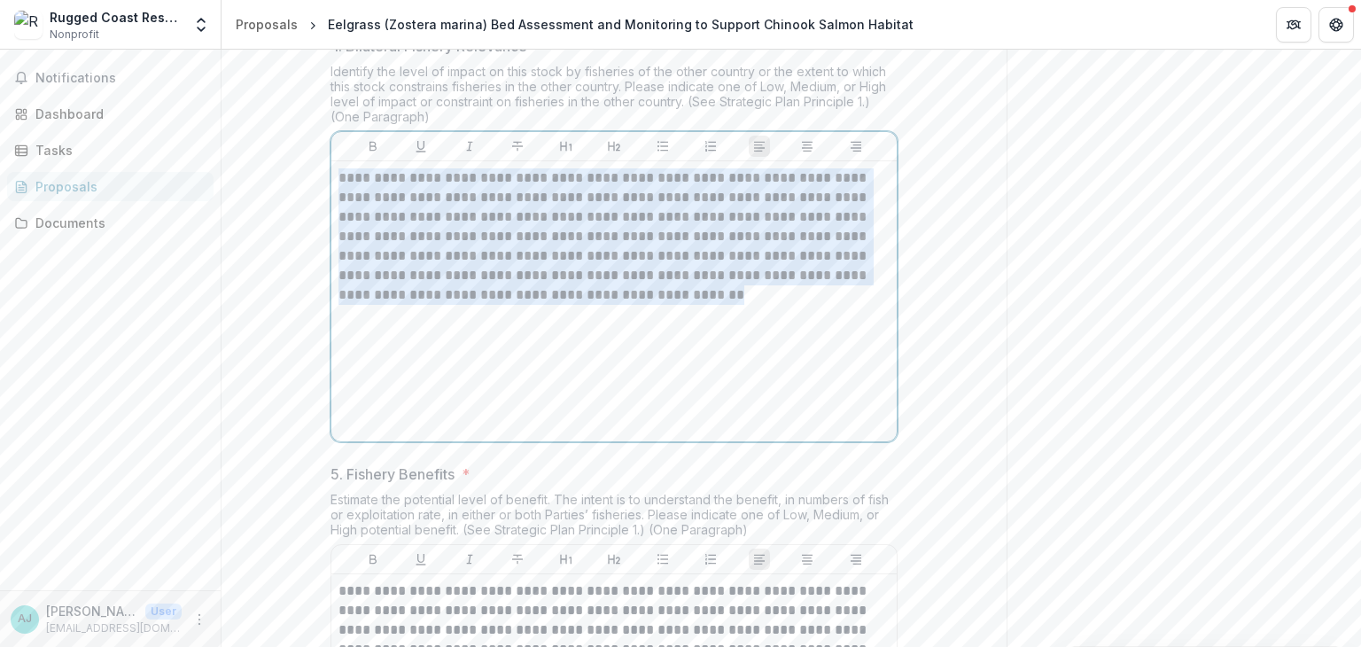
drag, startPoint x: 437, startPoint y: 426, endPoint x: 336, endPoint y: 307, distance: 155.9
click at [338, 305] on p "**********" at bounding box center [613, 236] width 551 height 136
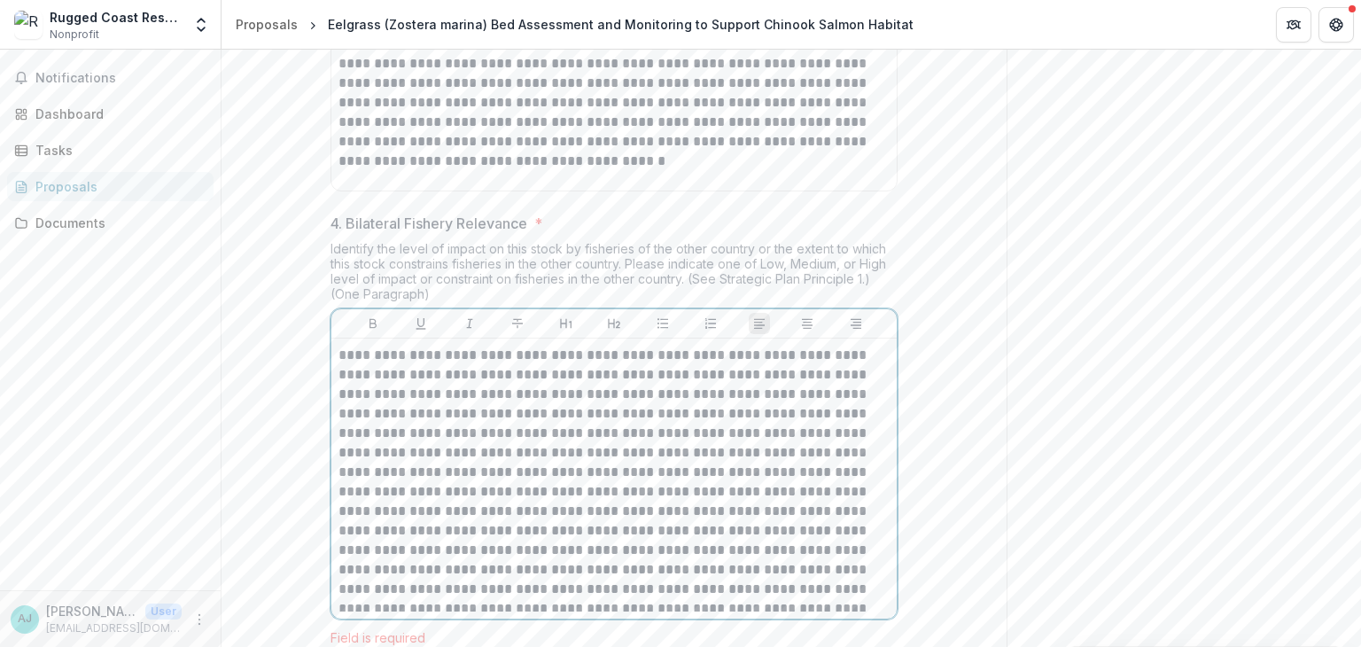
scroll to position [1674, 0]
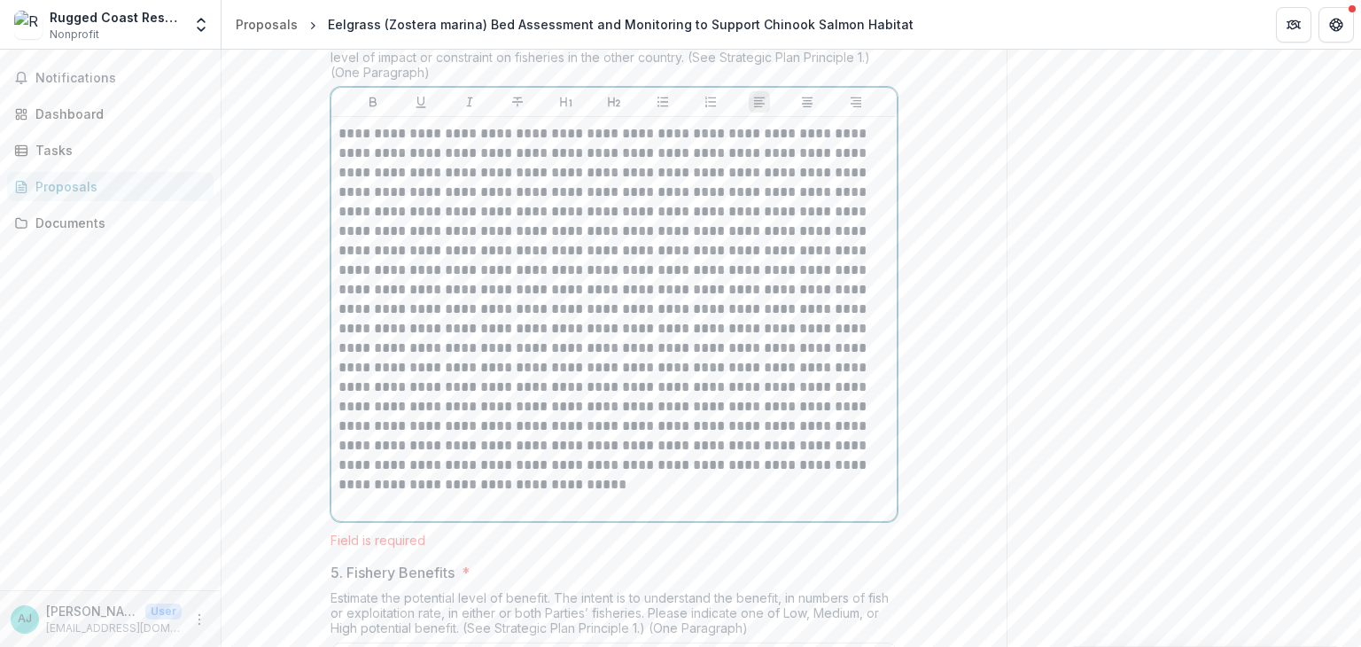
click at [750, 284] on p at bounding box center [613, 309] width 551 height 370
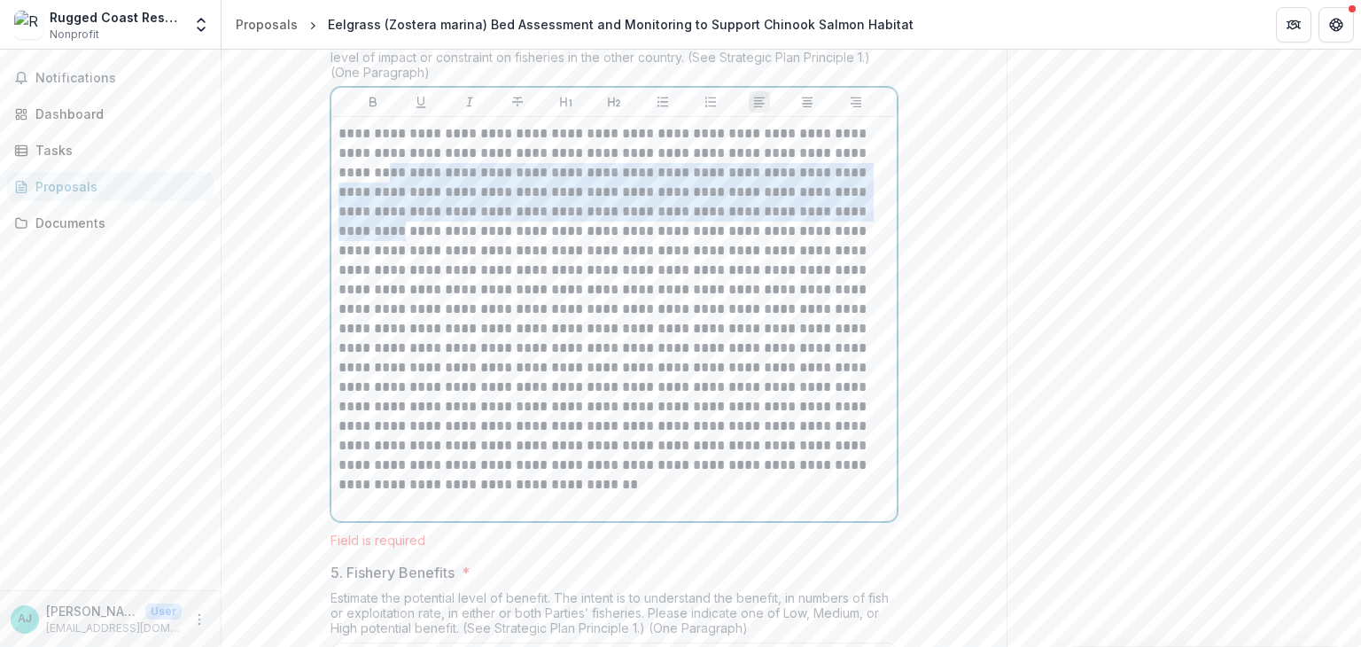
drag, startPoint x: 801, startPoint y: 278, endPoint x: 847, endPoint y: 346, distance: 81.6
click at [847, 346] on p at bounding box center [613, 309] width 551 height 370
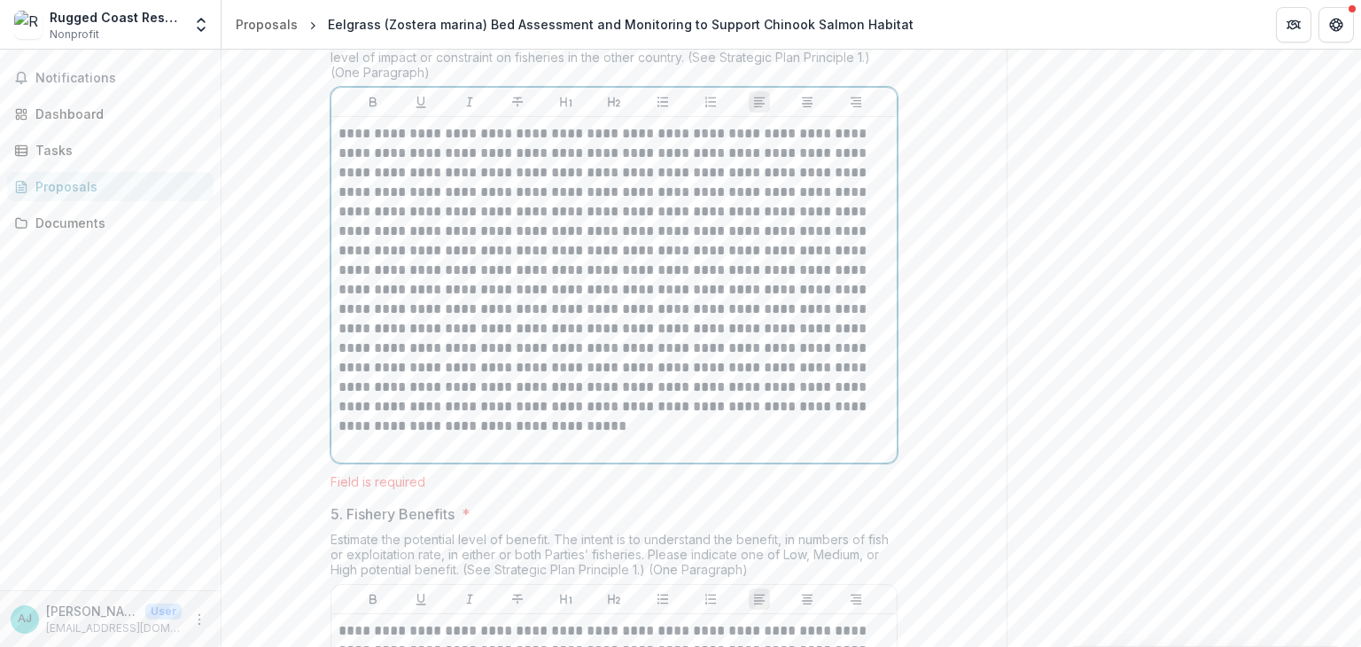
click at [672, 304] on p at bounding box center [613, 280] width 551 height 312
drag, startPoint x: 594, startPoint y: 336, endPoint x: 605, endPoint y: 368, distance: 33.9
click at [605, 368] on p at bounding box center [613, 280] width 551 height 312
click at [595, 333] on p at bounding box center [613, 280] width 551 height 312
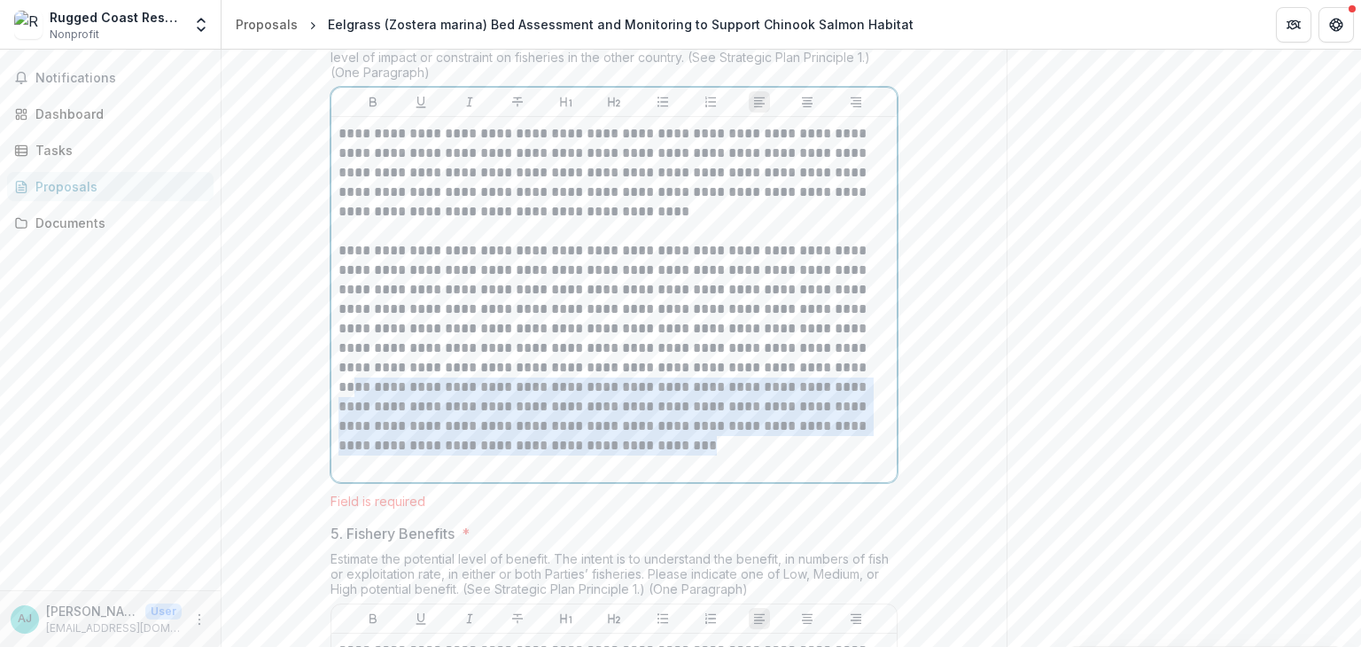
drag, startPoint x: 337, startPoint y: 515, endPoint x: 581, endPoint y: 571, distance: 251.0
click at [581, 455] on p "**********" at bounding box center [613, 348] width 551 height 214
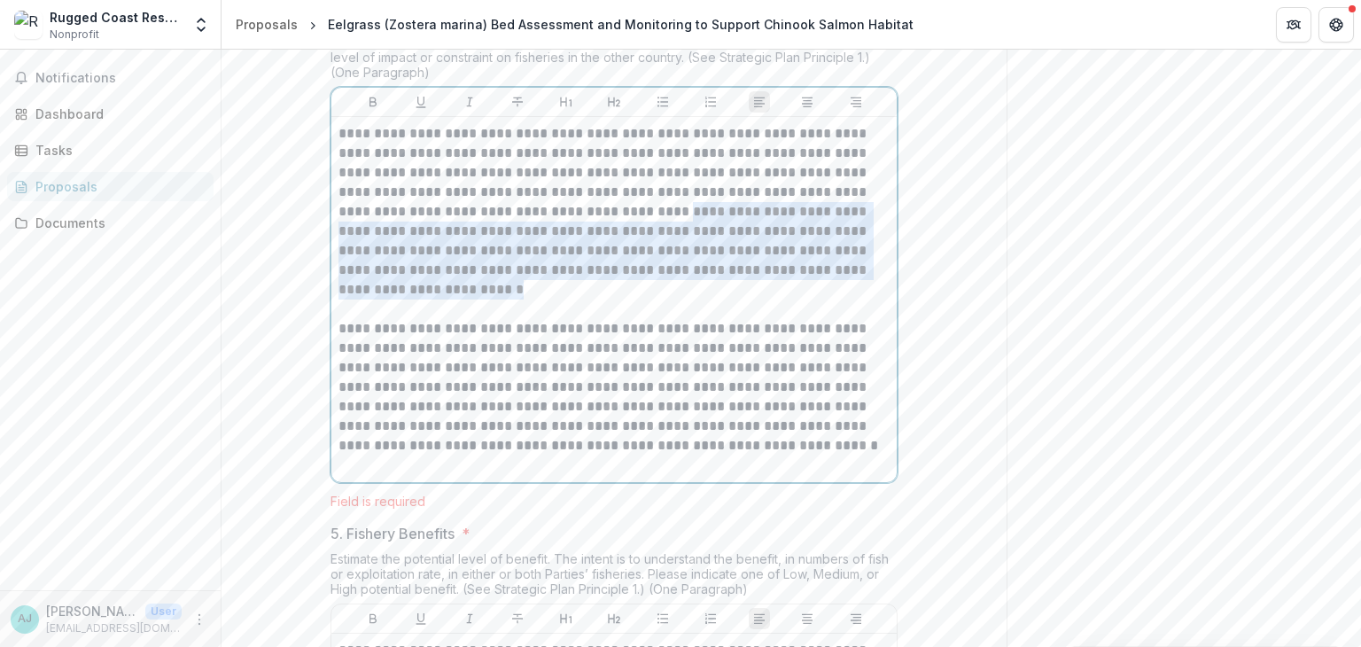
click at [634, 299] on p "**********" at bounding box center [613, 211] width 551 height 175
click at [637, 299] on p "**********" at bounding box center [613, 211] width 551 height 175
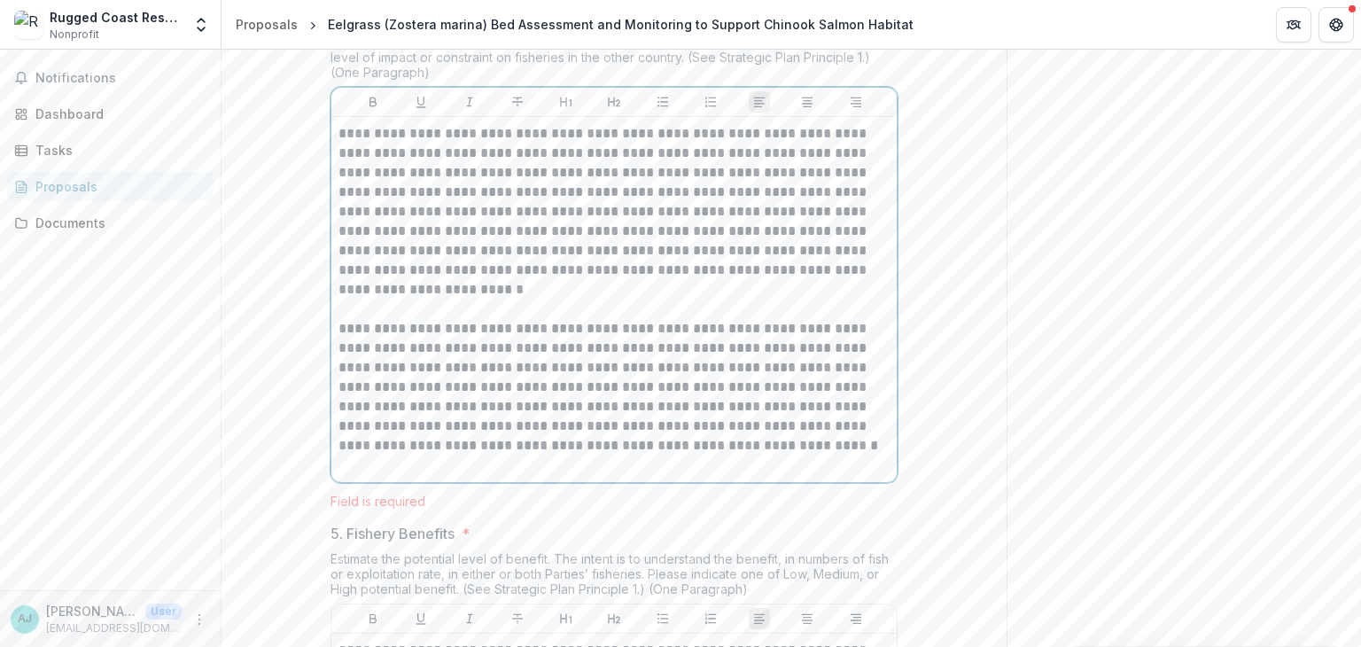
click at [634, 299] on p "**********" at bounding box center [613, 211] width 551 height 175
drag, startPoint x: 509, startPoint y: 472, endPoint x: 660, endPoint y: 478, distance: 150.7
click at [660, 455] on p "**********" at bounding box center [613, 387] width 551 height 136
click at [687, 299] on p "**********" at bounding box center [613, 211] width 551 height 175
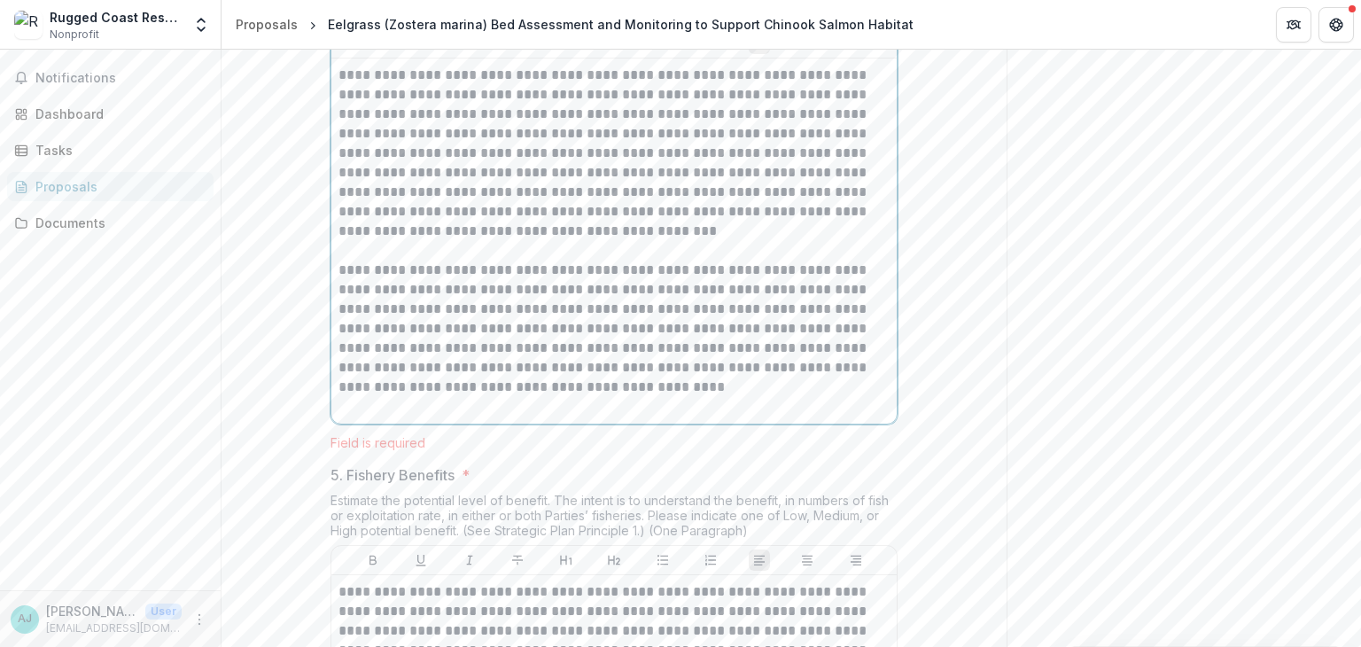
scroll to position [1762, 0]
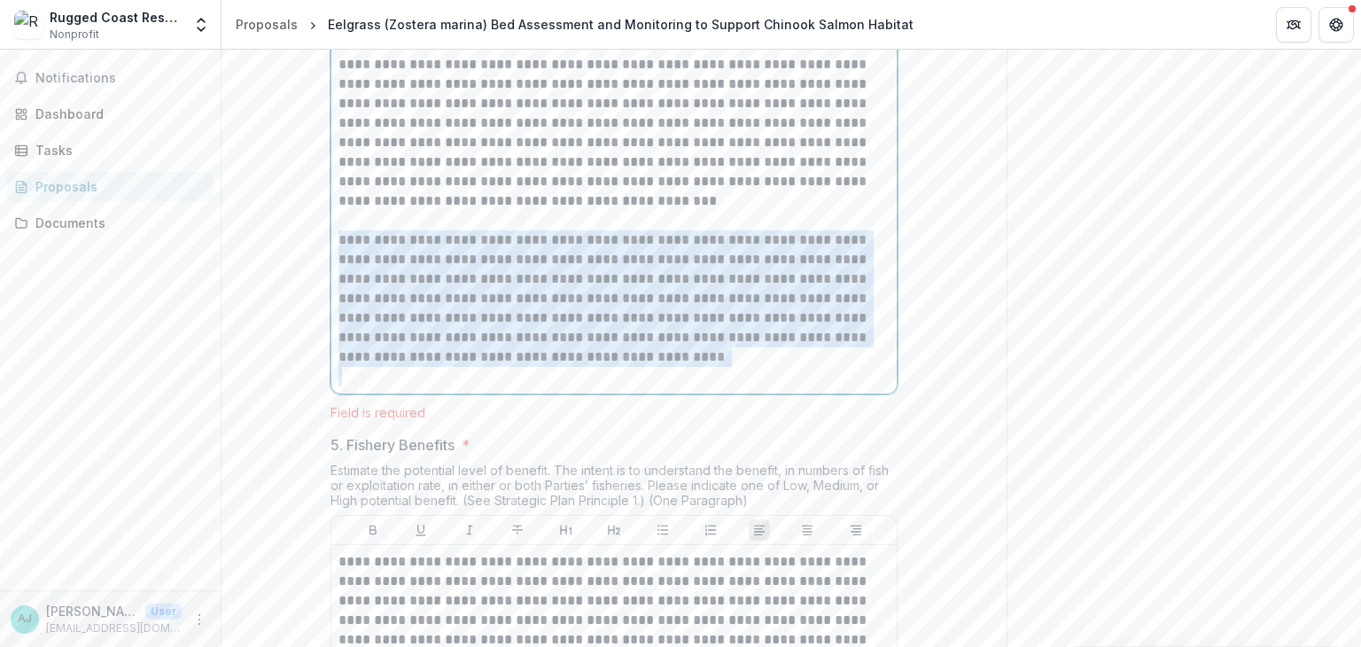
drag, startPoint x: 337, startPoint y: 363, endPoint x: 694, endPoint y: 497, distance: 381.3
click at [693, 386] on div "**********" at bounding box center [613, 210] width 551 height 351
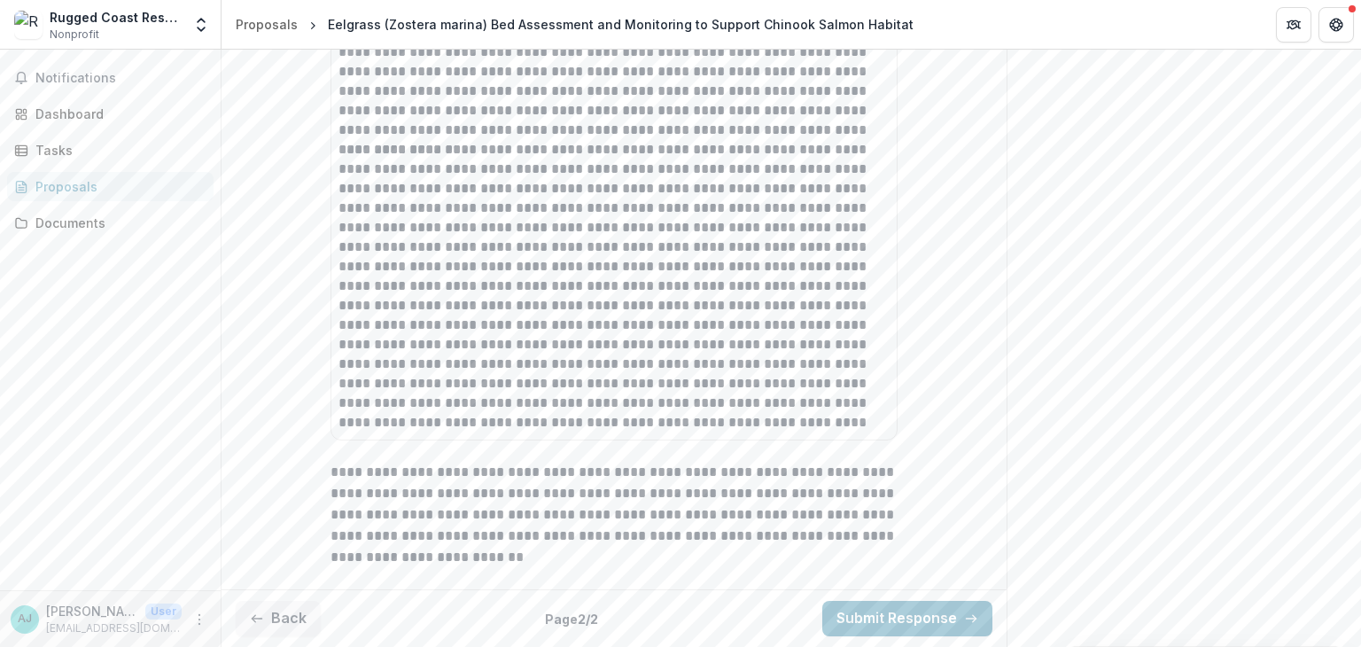
scroll to position [3331, 0]
click at [910, 620] on button "Submit Response" at bounding box center [907, 618] width 170 height 35
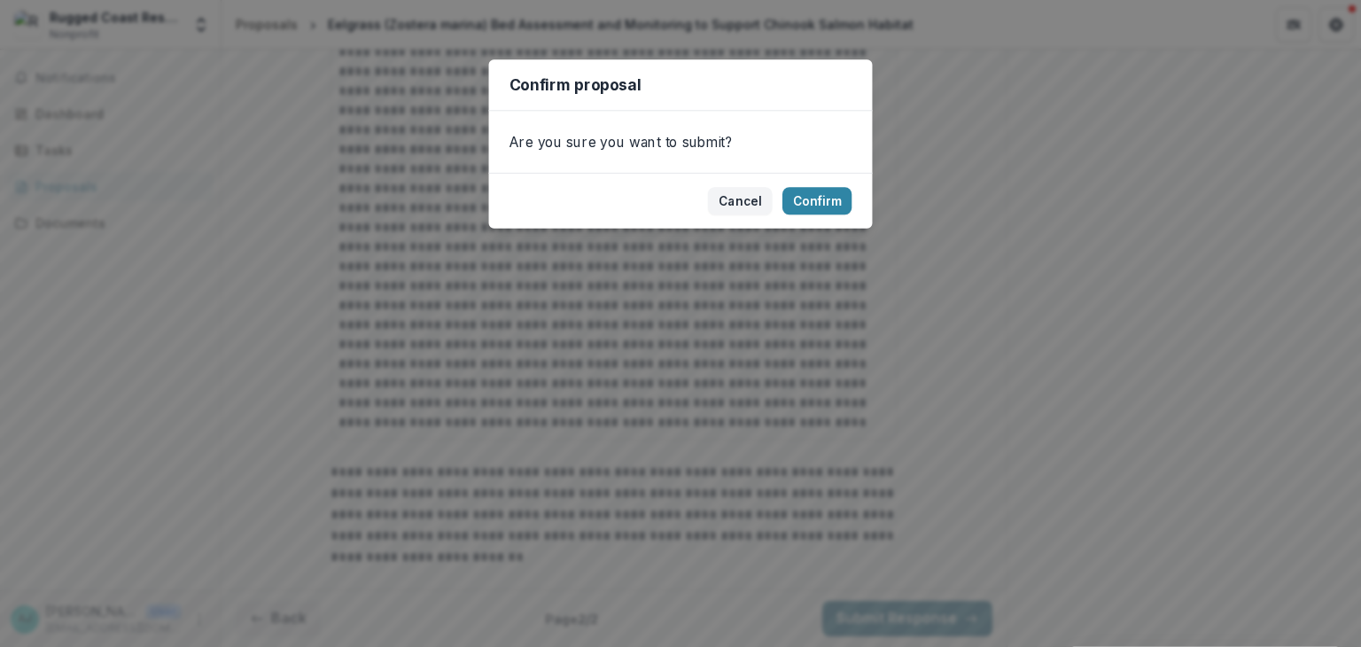
scroll to position [3313, 0]
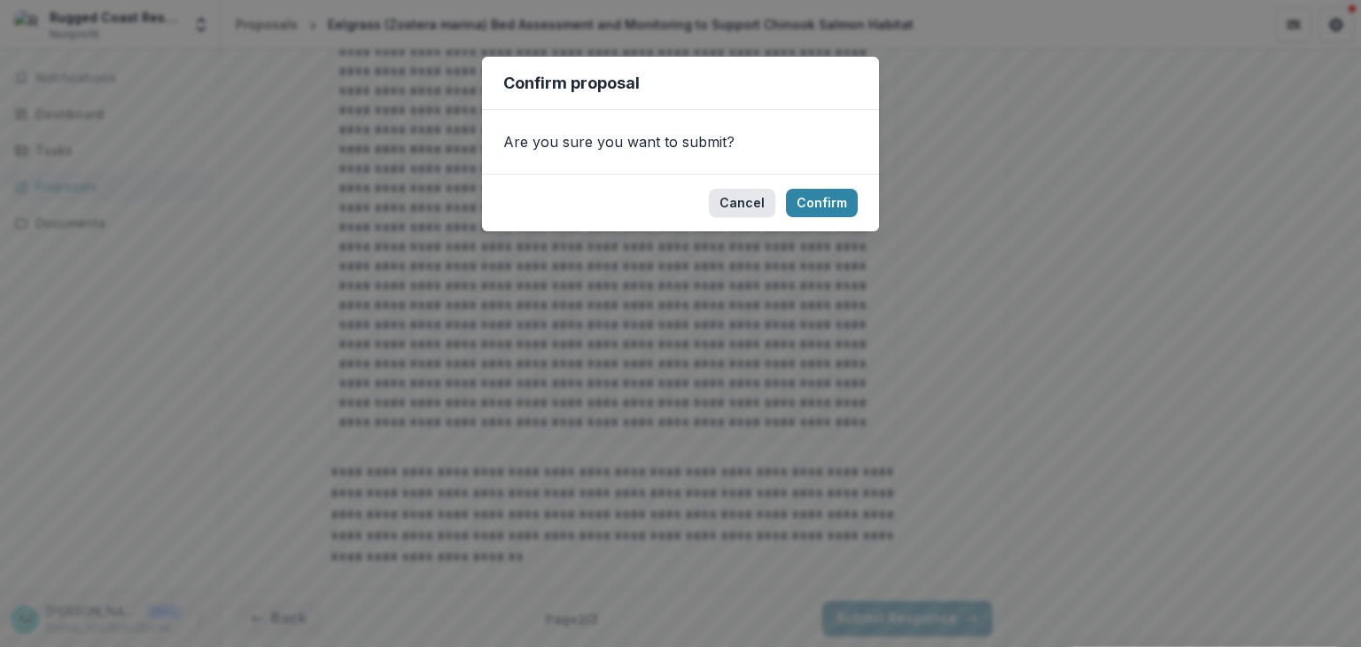
click at [737, 208] on button "Cancel" at bounding box center [742, 203] width 66 height 28
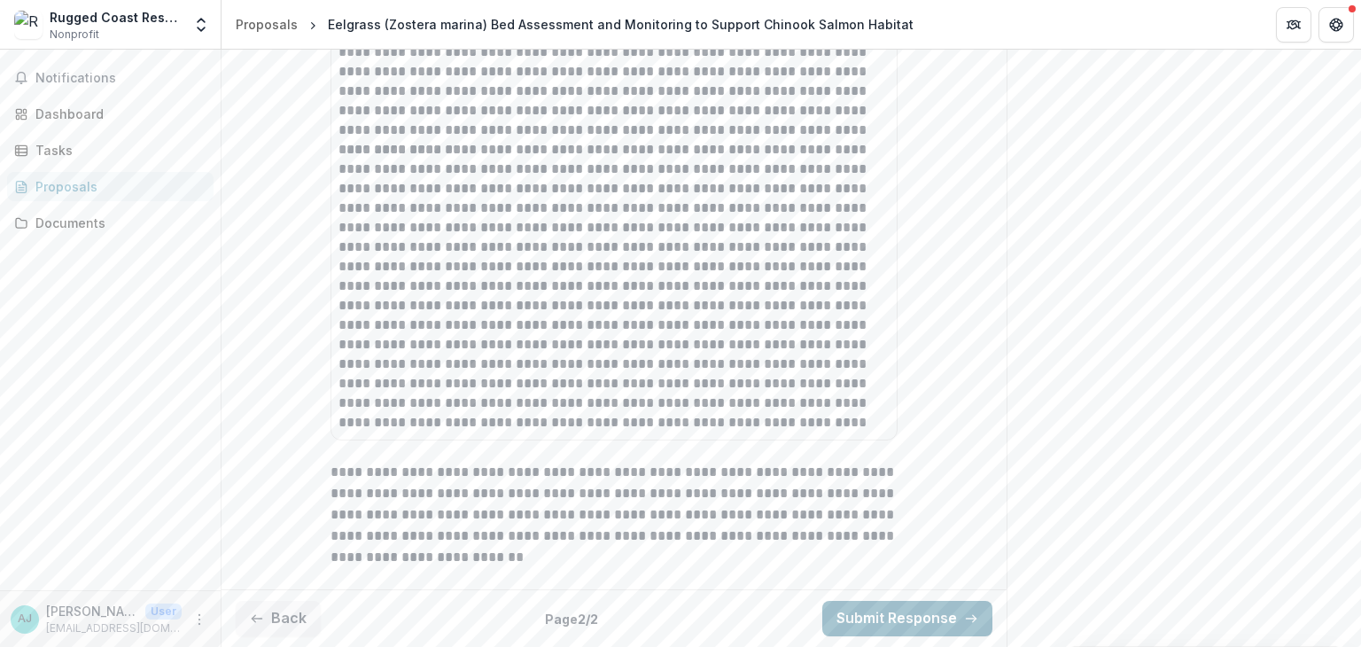
click at [902, 610] on button "Submit Response" at bounding box center [907, 618] width 170 height 35
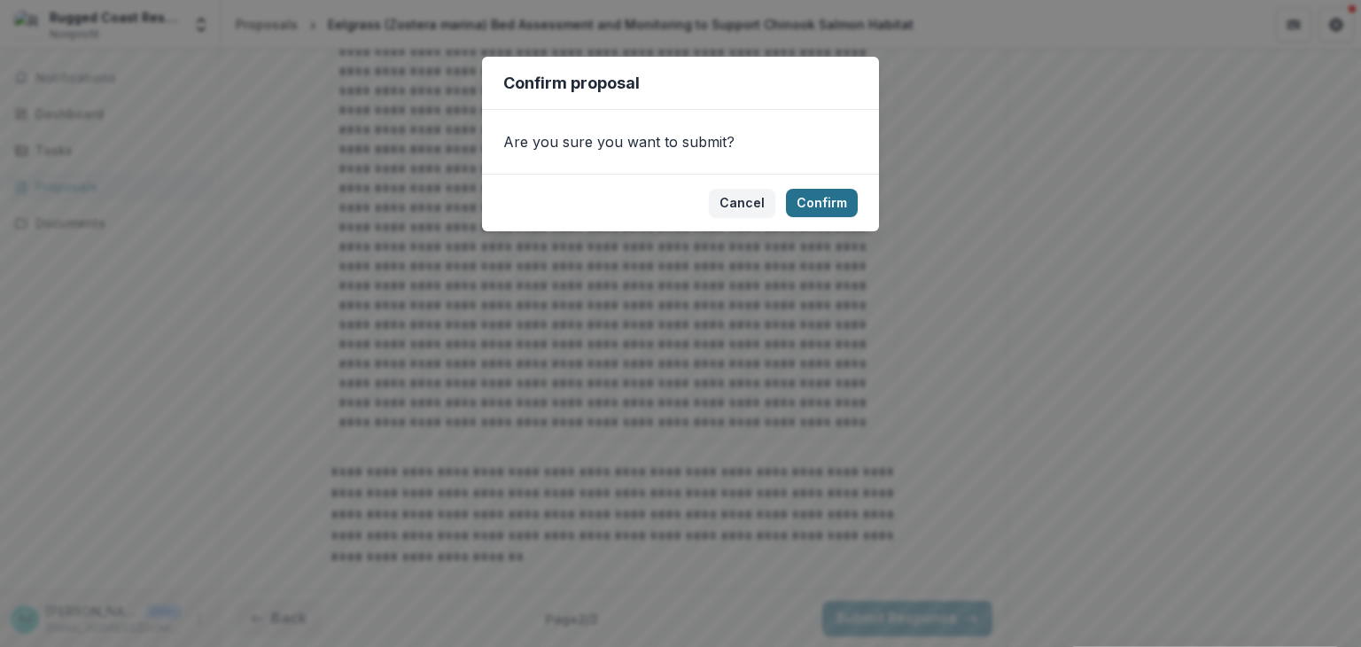
click at [835, 210] on button "Confirm" at bounding box center [822, 203] width 72 height 28
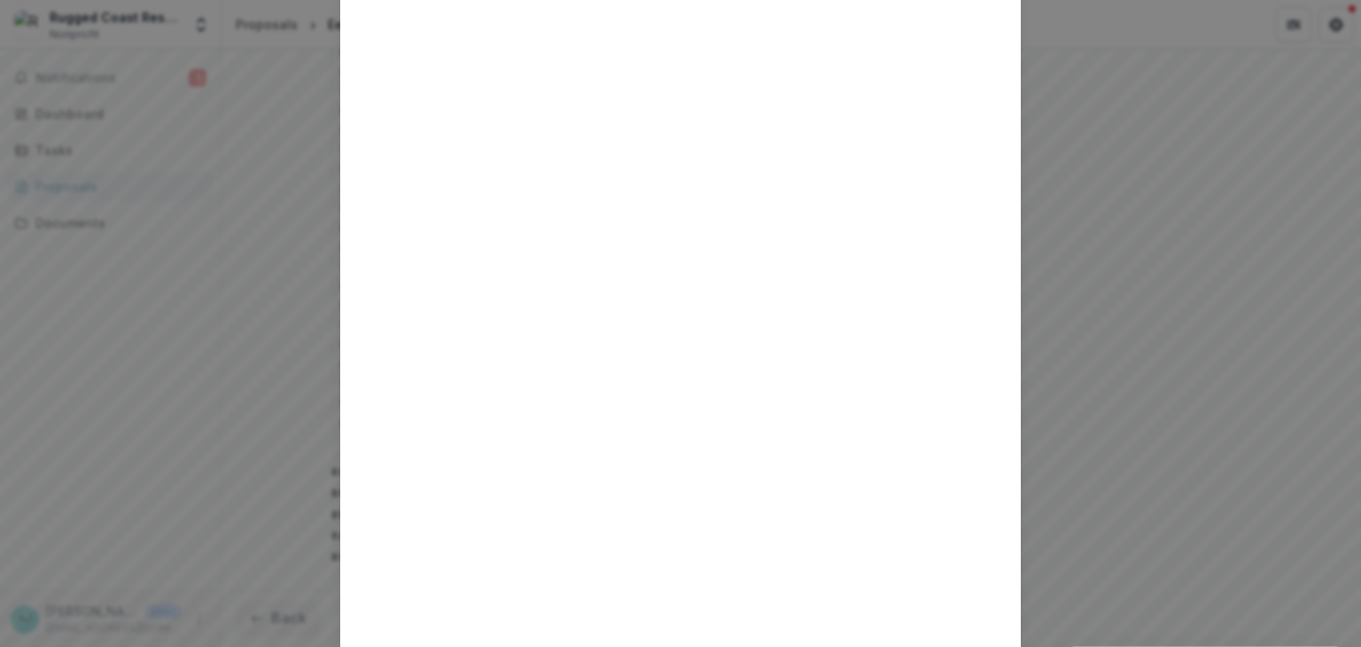
scroll to position [0, 0]
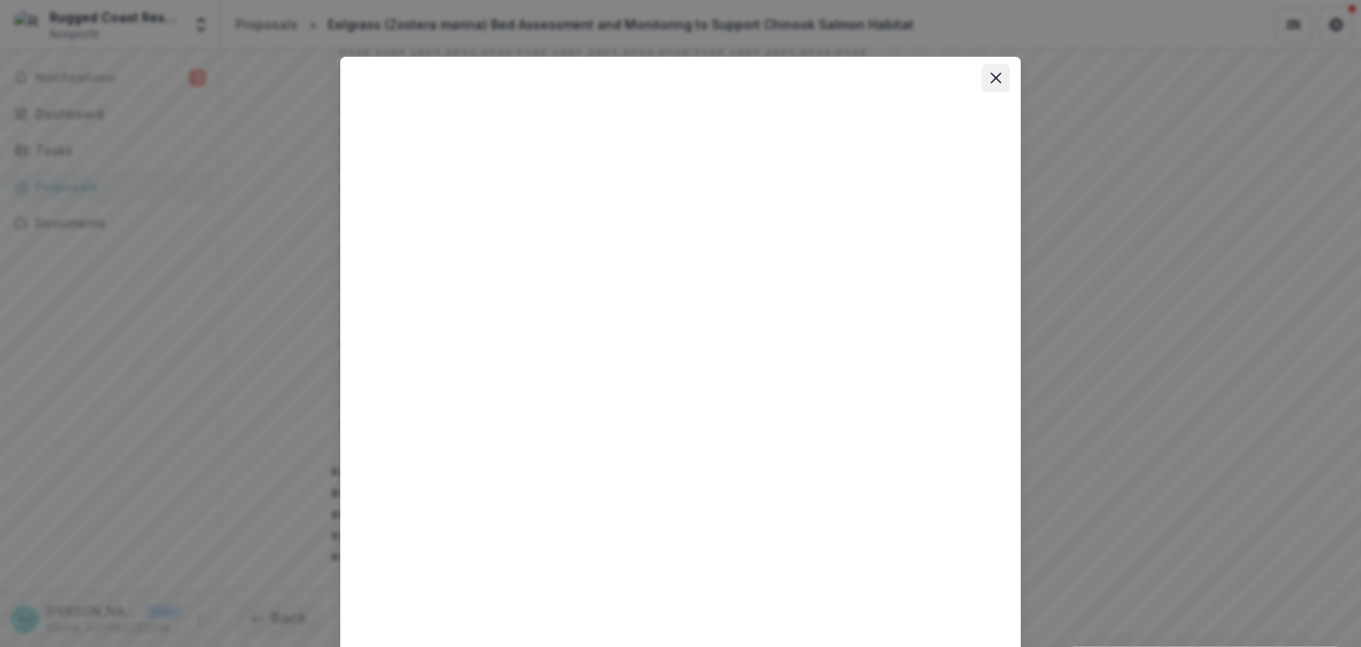
click at [989, 72] on button "Close" at bounding box center [996, 78] width 28 height 28
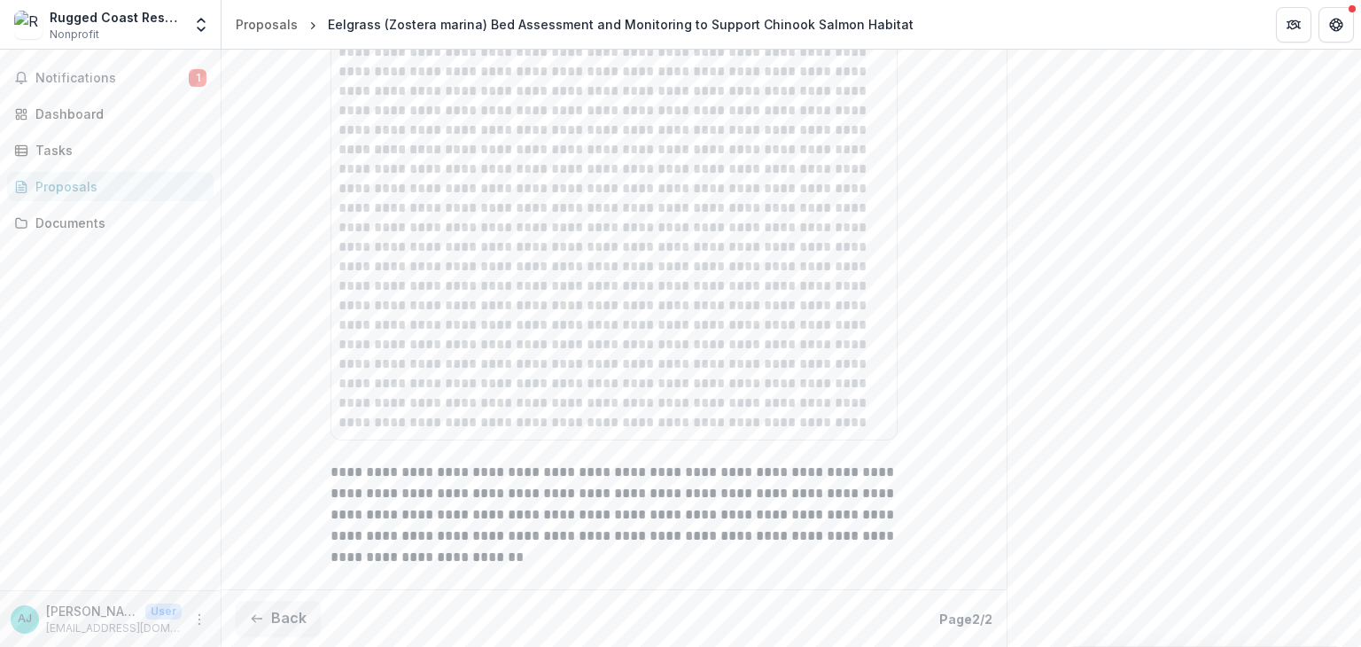
scroll to position [3370, 0]
click at [85, 82] on span "Notifications" at bounding box center [111, 78] width 153 height 15
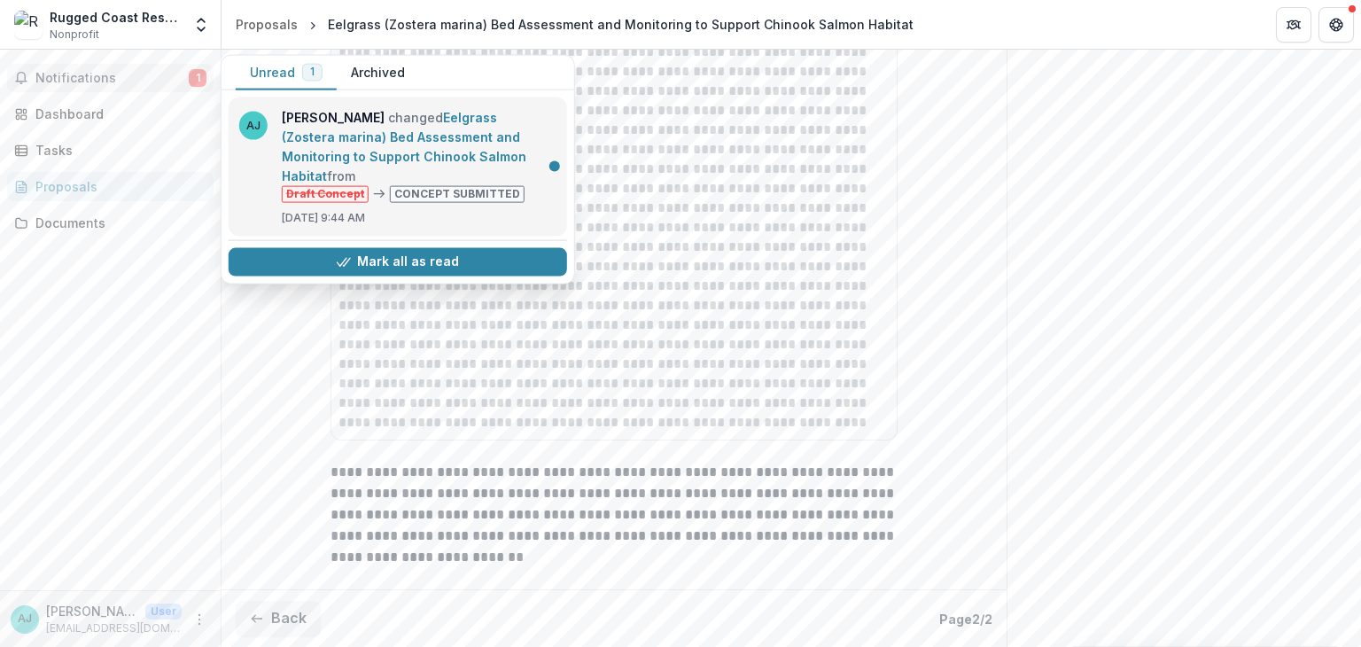
click at [427, 129] on link "Eelgrass (Zostera marina) Bed Assessment and Monitoring to Support Chinook Salm…" at bounding box center [404, 147] width 245 height 74
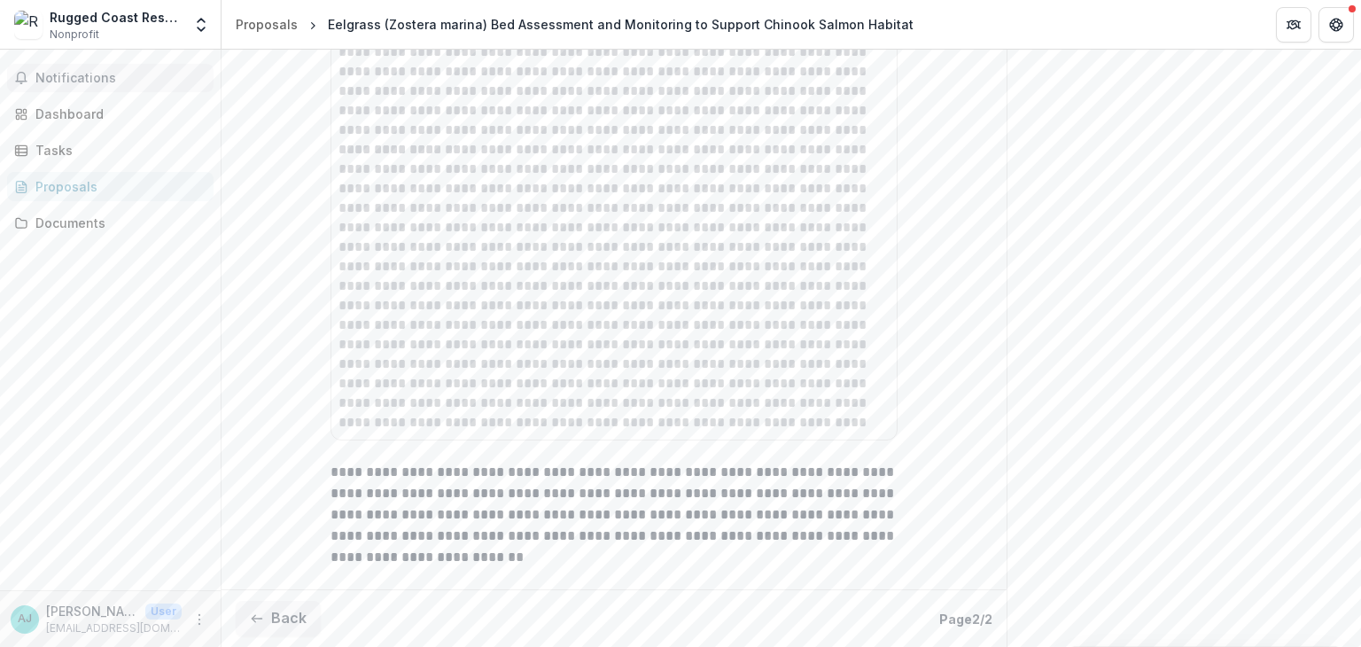
click at [82, 86] on button "Notifications" at bounding box center [110, 78] width 206 height 28
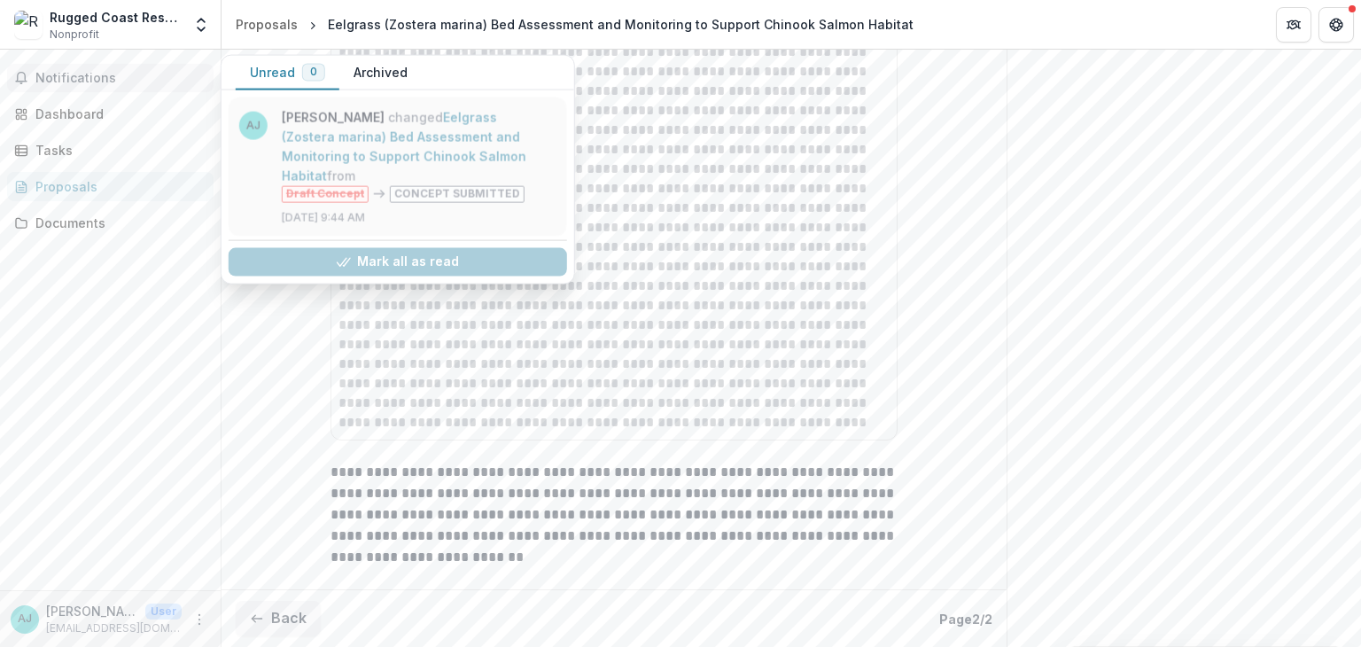
click at [396, 139] on link "Eelgrass (Zostera marina) Bed Assessment and Monitoring to Support Chinook Salm…" at bounding box center [404, 147] width 245 height 74
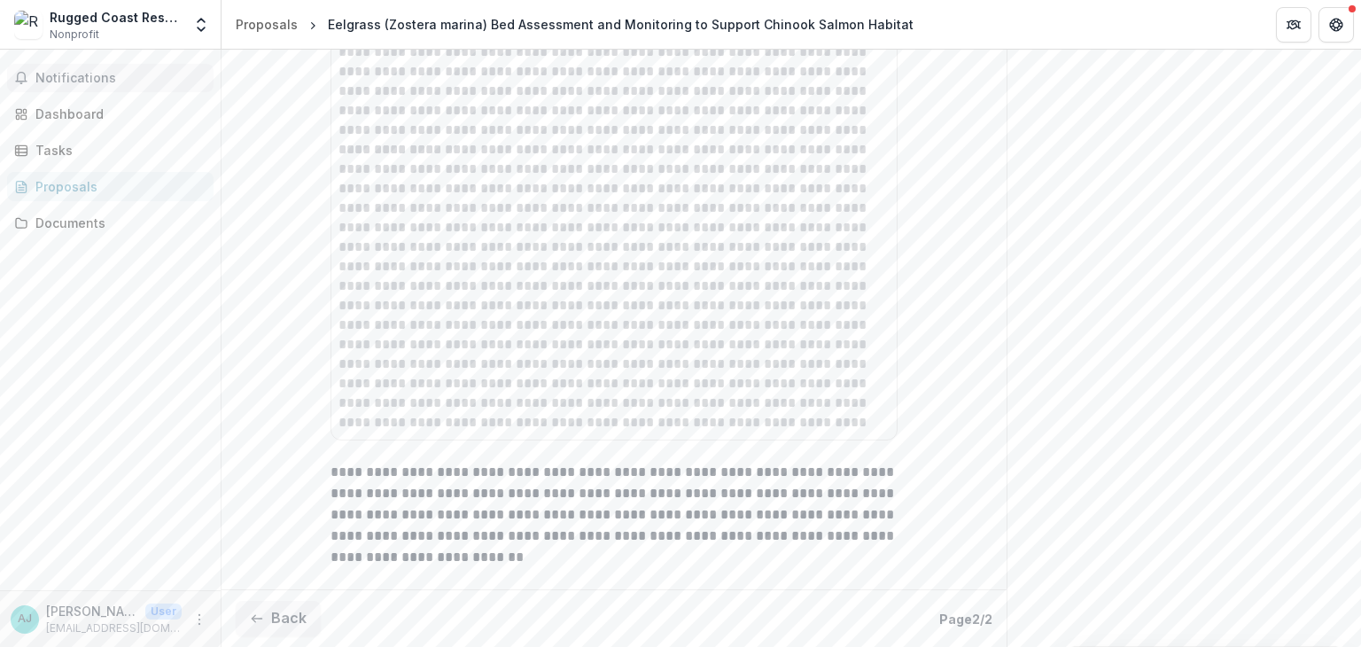
click at [90, 68] on button "Notifications" at bounding box center [110, 78] width 206 height 28
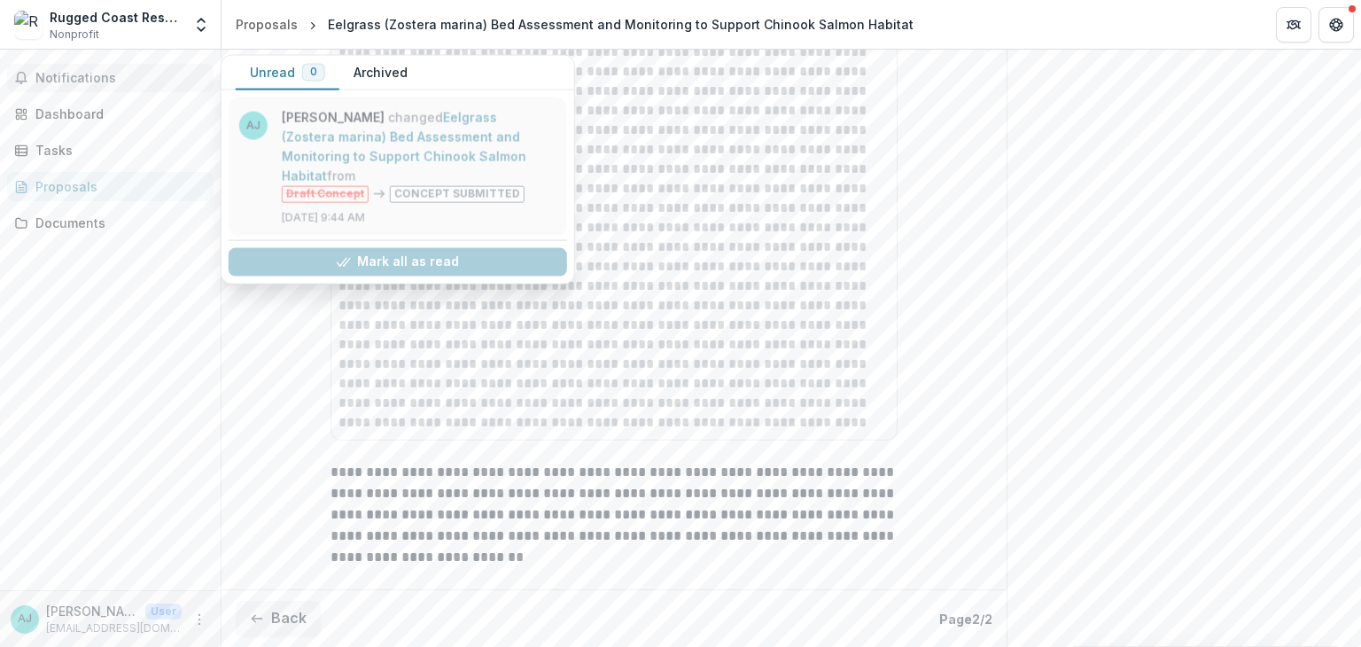
click at [362, 138] on link "Eelgrass (Zostera marina) Bed Assessment and Monitoring to Support Chinook Salm…" at bounding box center [404, 147] width 245 height 74
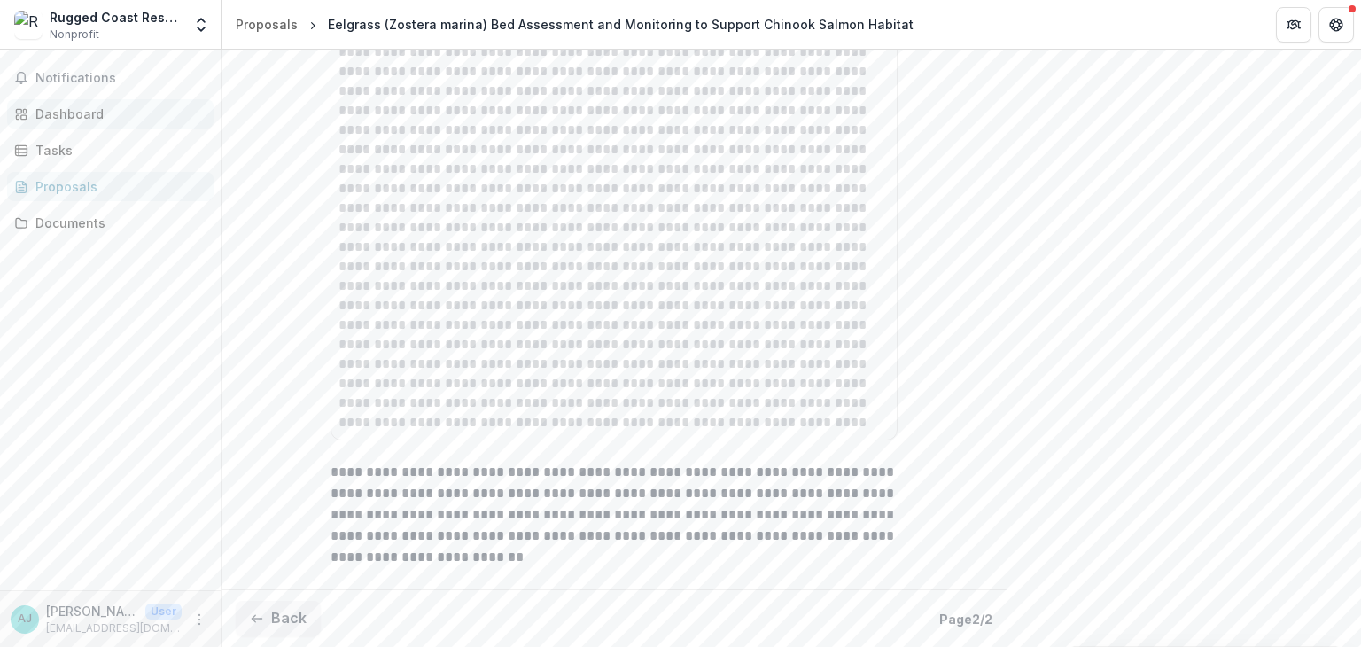
click at [105, 111] on div "Dashboard" at bounding box center [117, 114] width 164 height 19
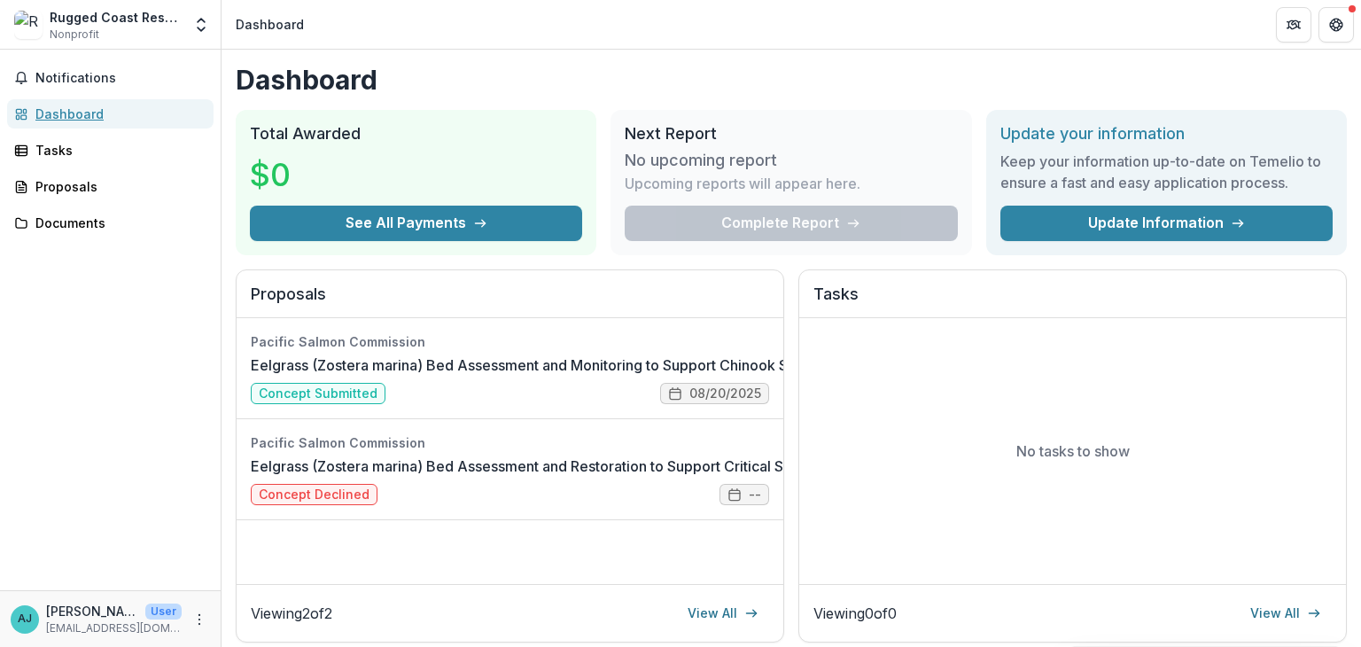
scroll to position [89, 0]
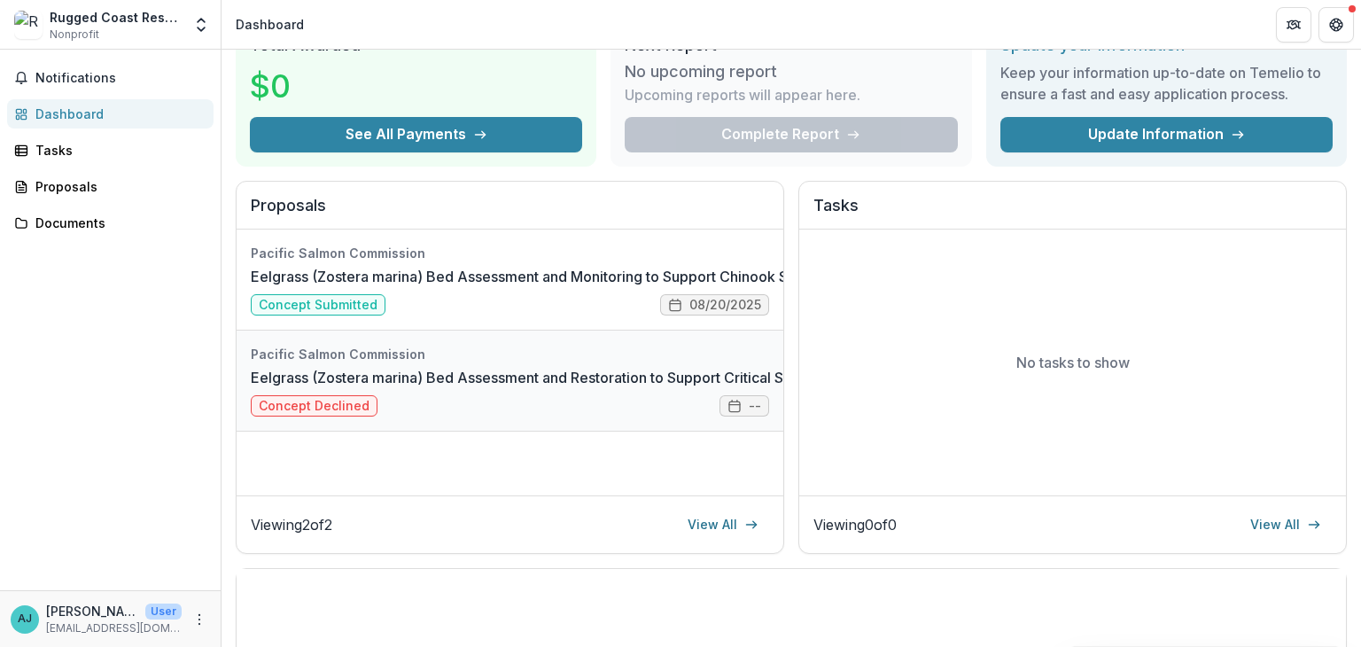
click at [582, 377] on link "Eelgrass (Zostera marina) Bed Assessment and Restoration to Support Critical Sa…" at bounding box center [638, 377] width 775 height 21
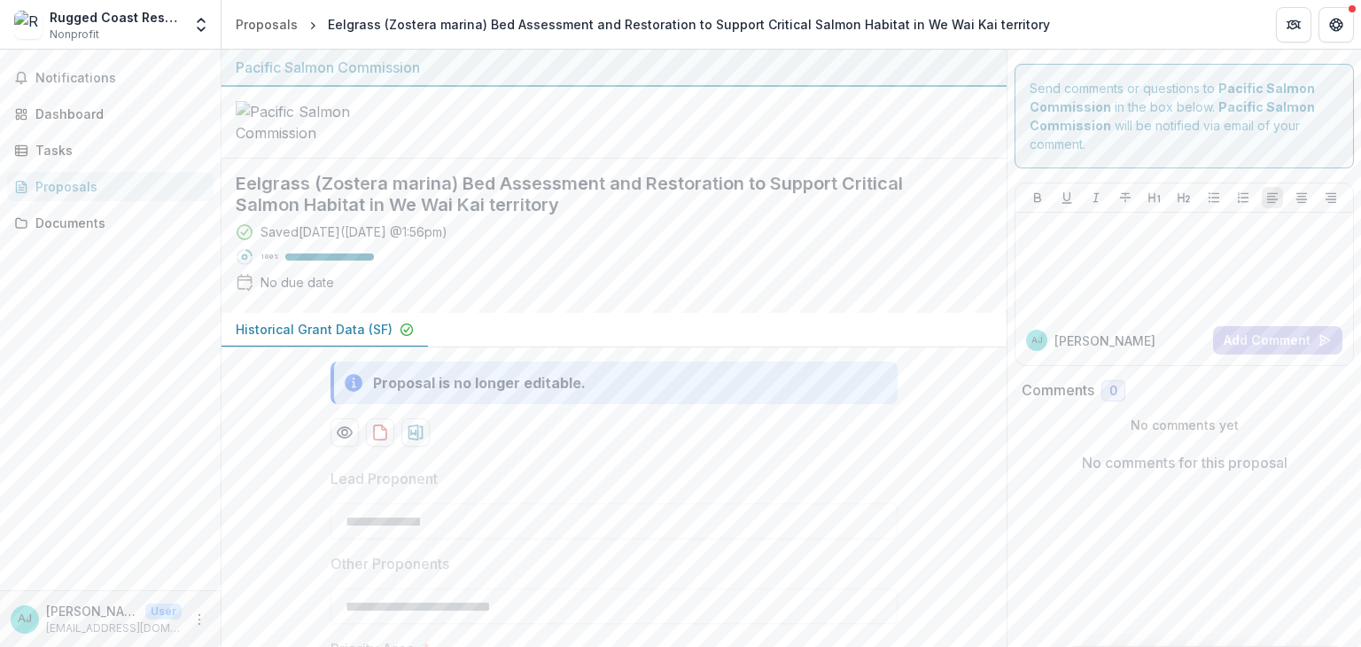
click at [74, 189] on div "Proposals" at bounding box center [117, 186] width 164 height 19
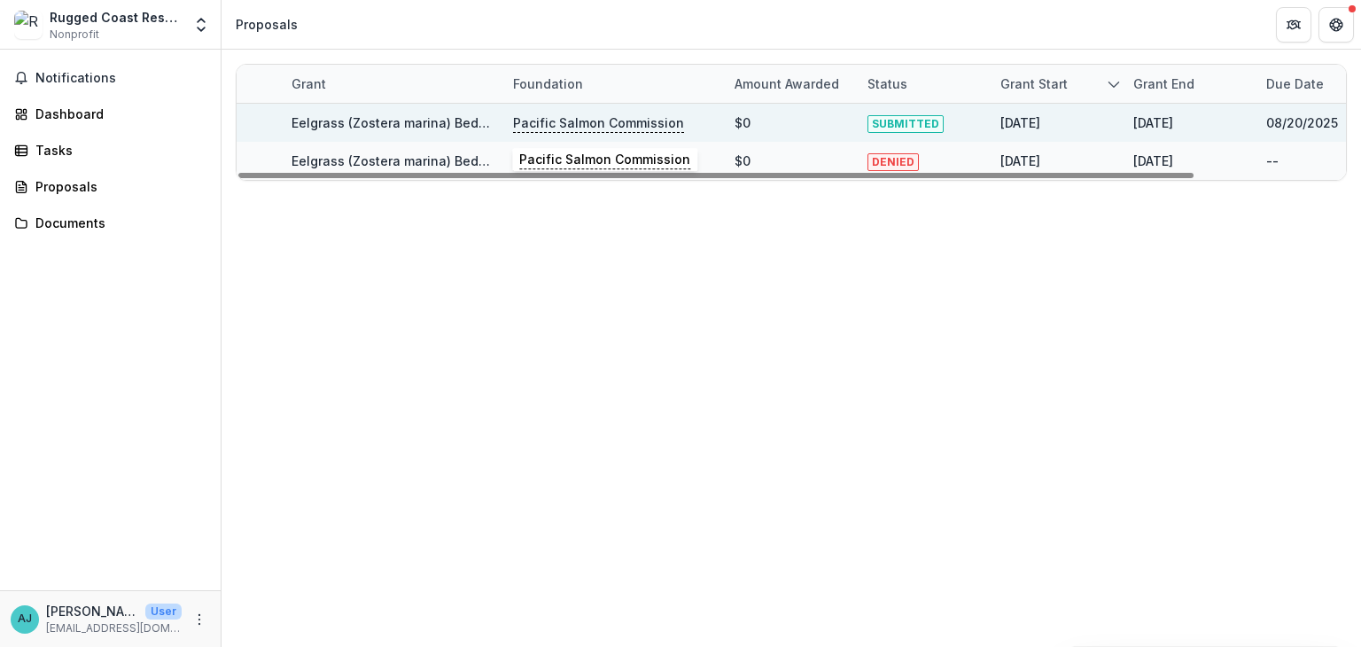
click at [573, 123] on p "Pacific Salmon Commission" at bounding box center [598, 122] width 171 height 19
click at [454, 125] on link "Eelgrass (Zostera marina) Bed Assessment and Monitoring to Support Chinook Salm…" at bounding box center [584, 122] width 586 height 15
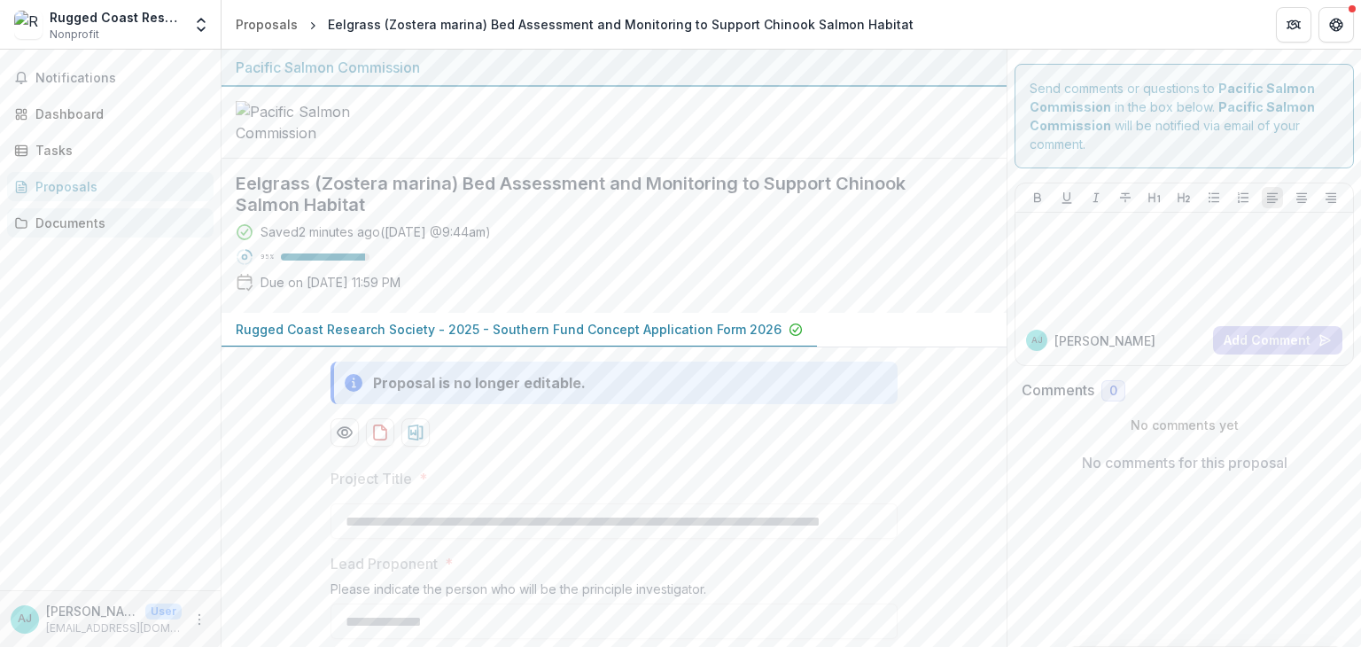
click at [82, 223] on div "Documents" at bounding box center [117, 223] width 164 height 19
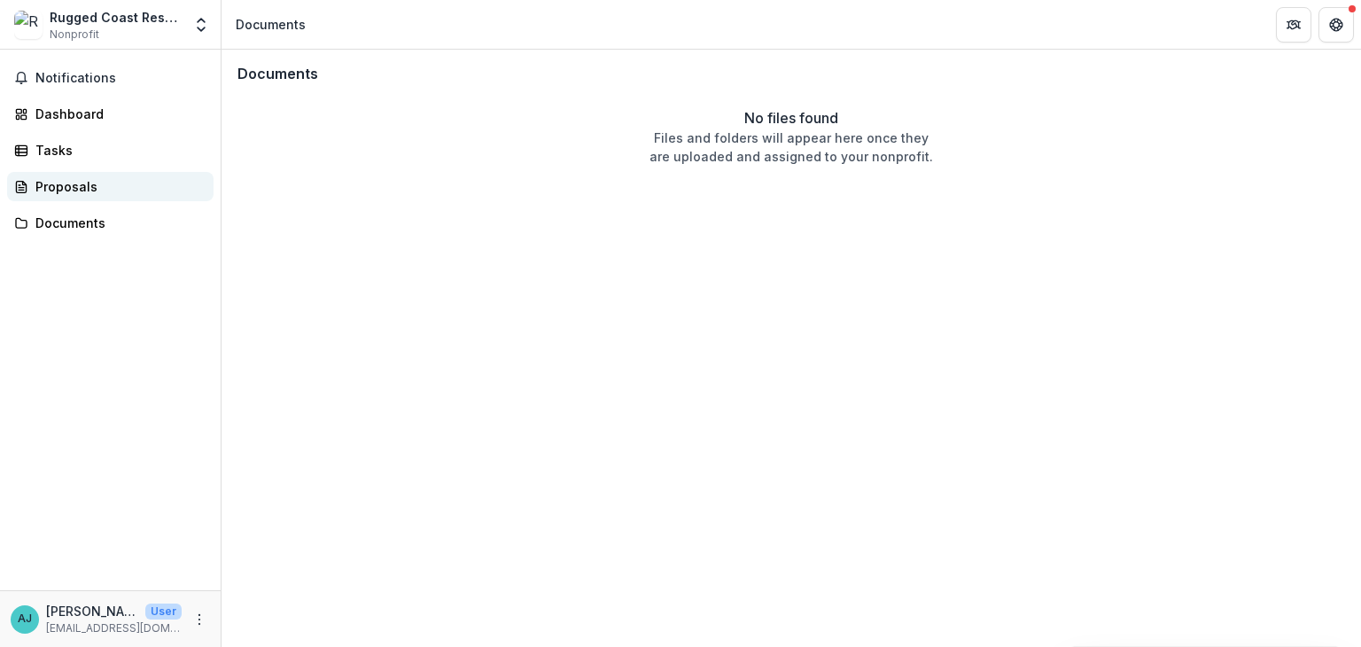
click at [58, 186] on div "Proposals" at bounding box center [117, 186] width 164 height 19
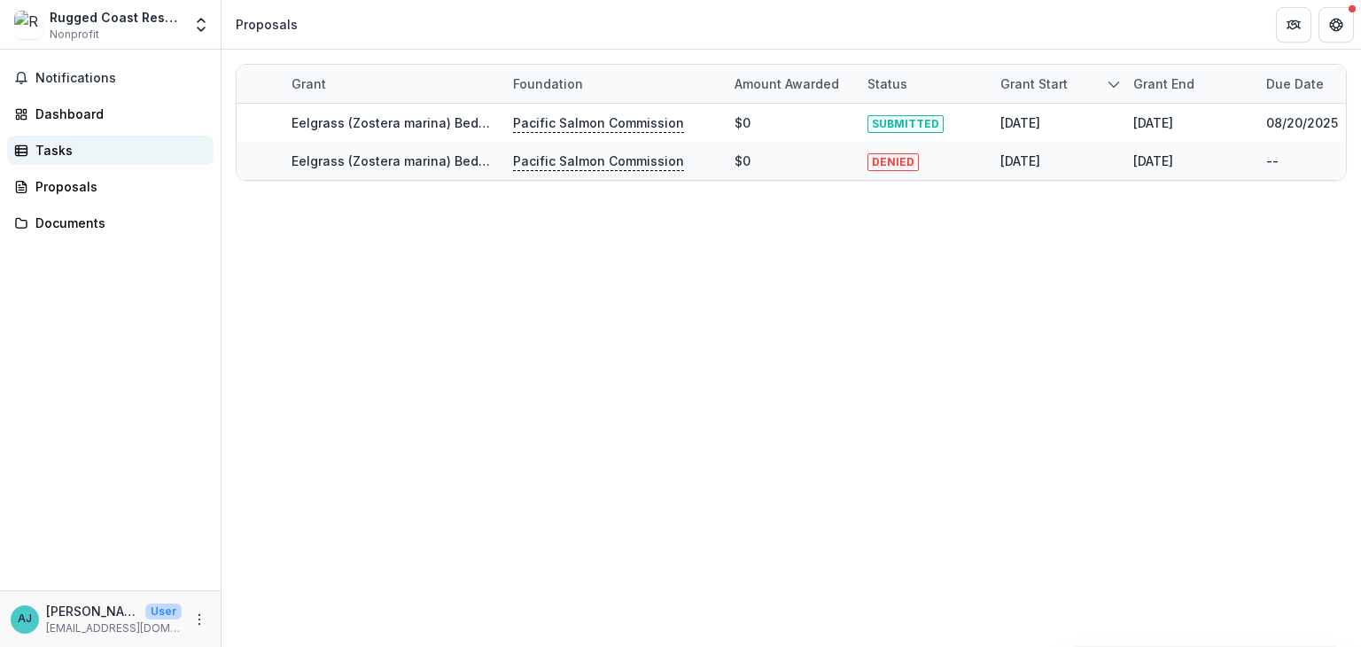
click at [53, 156] on div "Tasks" at bounding box center [117, 150] width 164 height 19
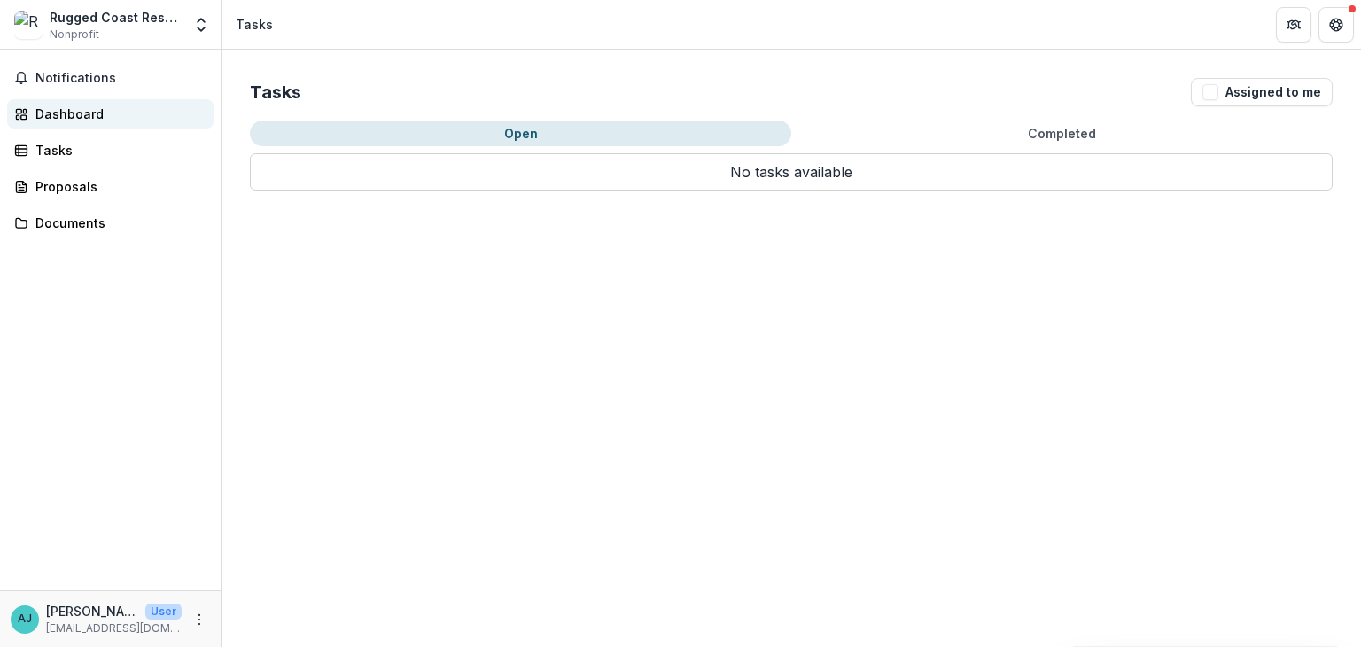
click at [53, 114] on div "Dashboard" at bounding box center [117, 114] width 164 height 19
